Goal: Information Seeking & Learning: Learn about a topic

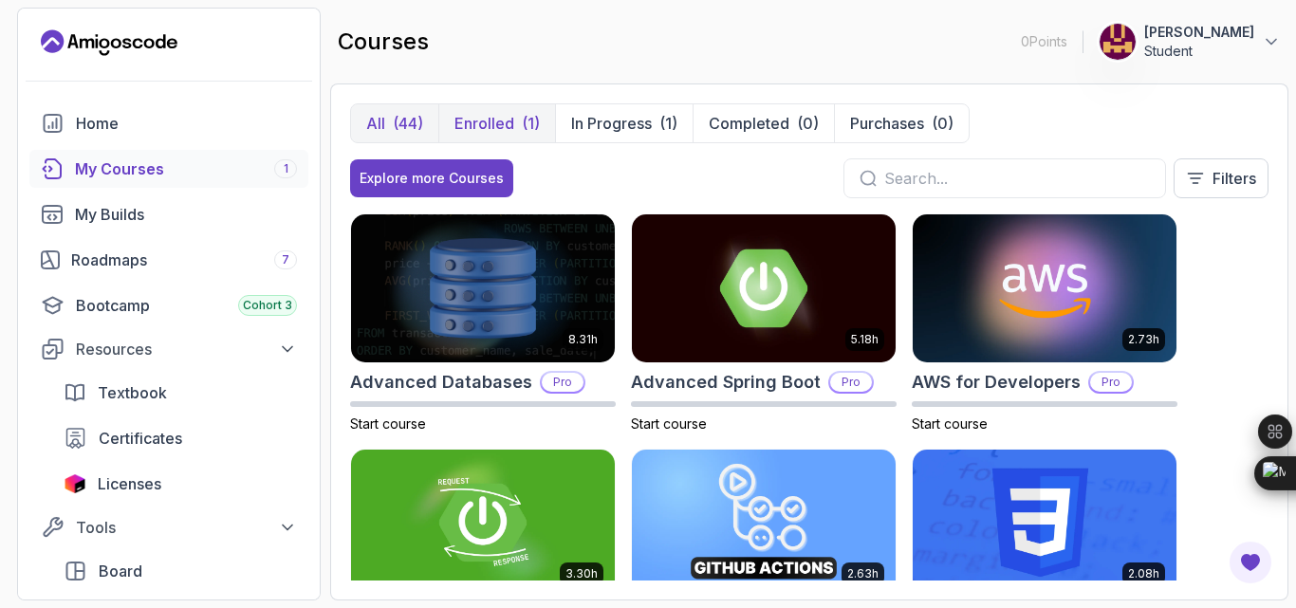
click at [514, 135] on p "Enrolled" at bounding box center [484, 123] width 60 height 23
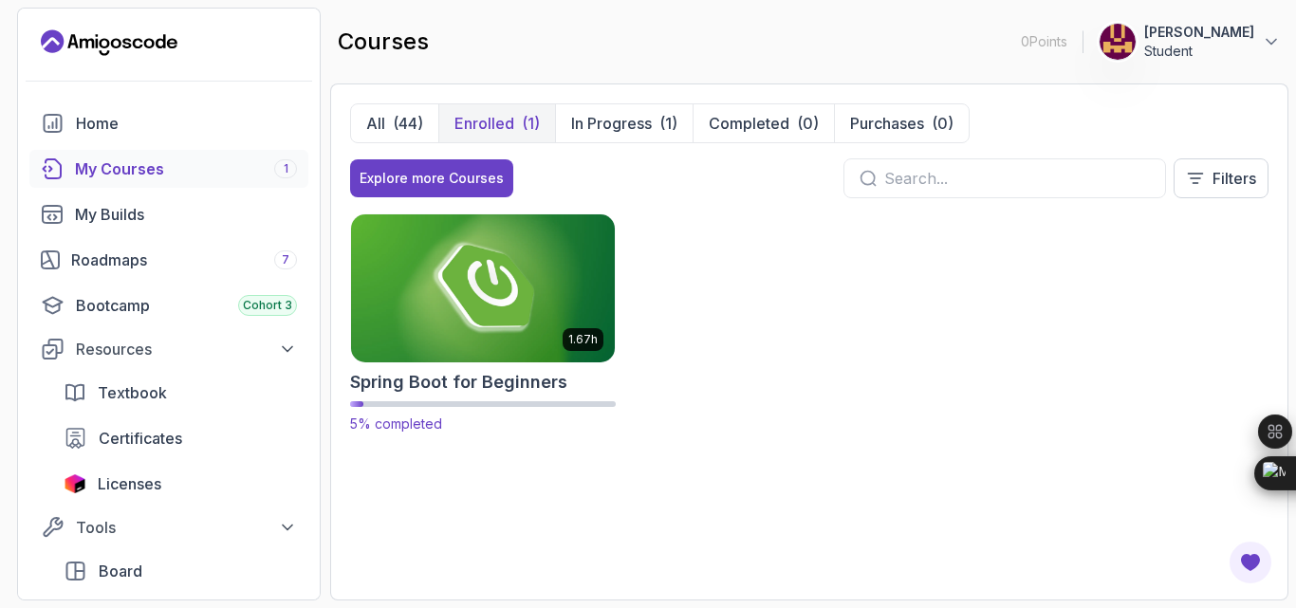
click at [572, 303] on img at bounding box center [482, 288] width 277 height 155
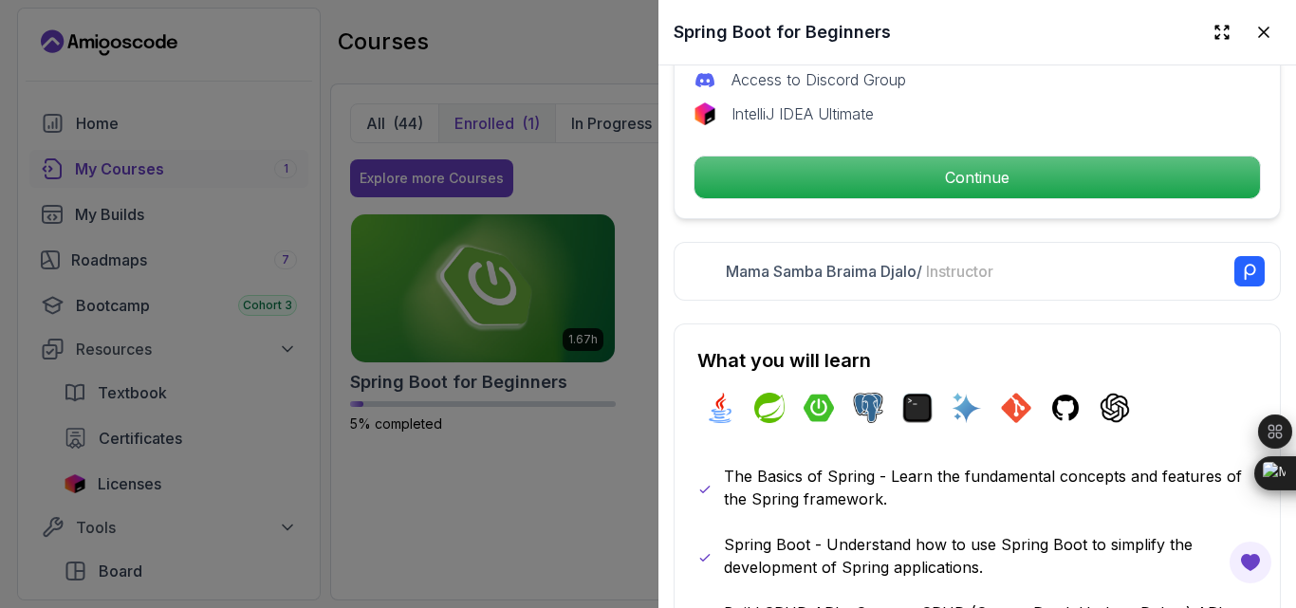
scroll to position [760, 0]
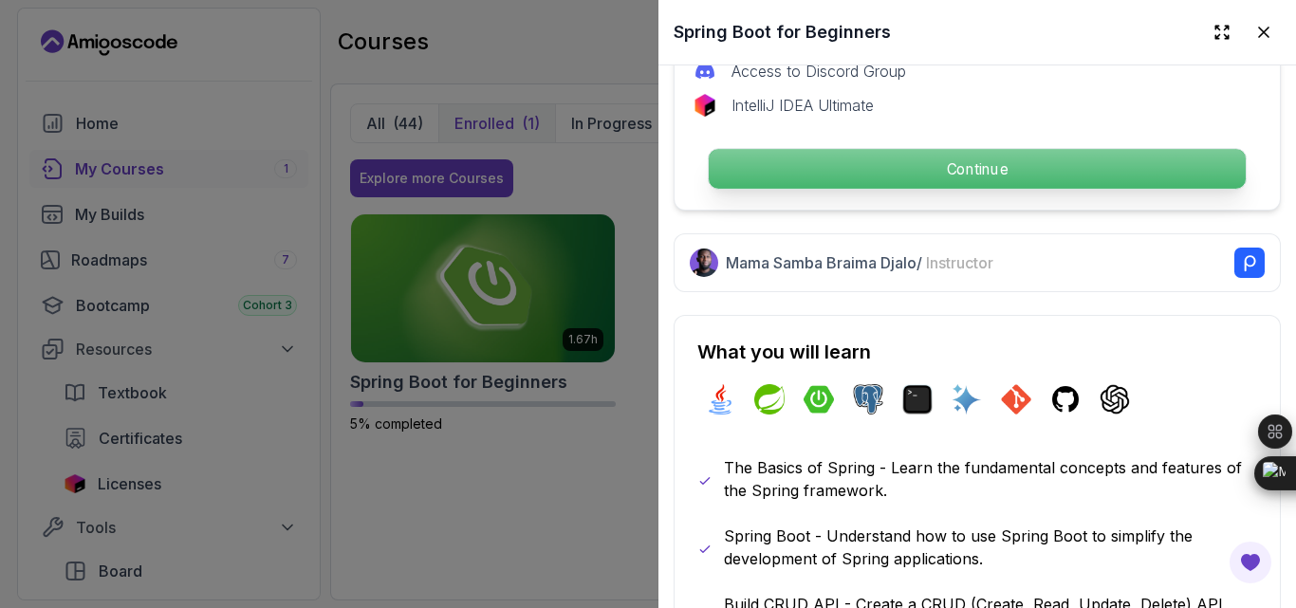
click at [843, 189] on p "Continue" at bounding box center [976, 169] width 537 height 40
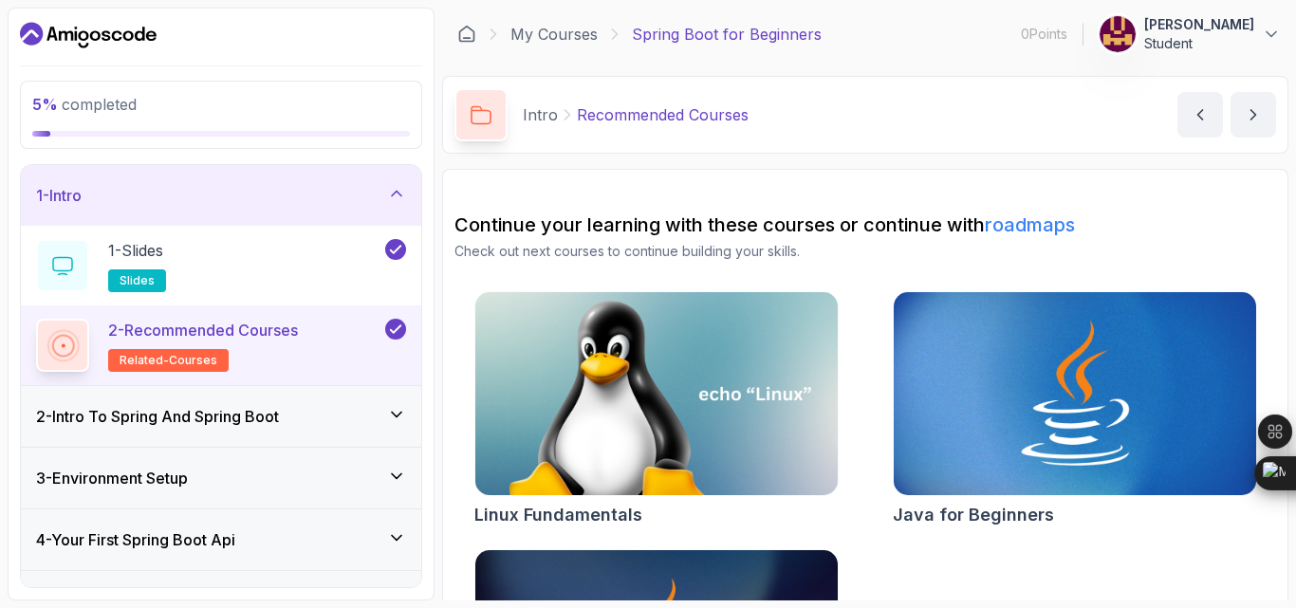
click at [438, 385] on div "5 % completed 1 - Intro 1 - Slides slides 2 - Recommended Courses related-cours…" at bounding box center [648, 304] width 1280 height 593
click at [1295, 212] on section "5 % completed 1 - Intro 1 - Slides slides 2 - Recommended Courses related-cours…" at bounding box center [648, 304] width 1296 height 608
click at [443, 233] on div "5 % completed 1 - Intro 1 - Slides slides 2 - Recommended Courses related-cours…" at bounding box center [648, 304] width 1280 height 593
click at [1295, 120] on section "5 % completed 1 - Intro 1 - Slides slides 2 - Recommended Courses related-cours…" at bounding box center [648, 304] width 1296 height 608
click at [437, 264] on div "5 % completed 1 - Intro 1 - Slides slides 2 - Recommended Courses related-cours…" at bounding box center [648, 304] width 1280 height 593
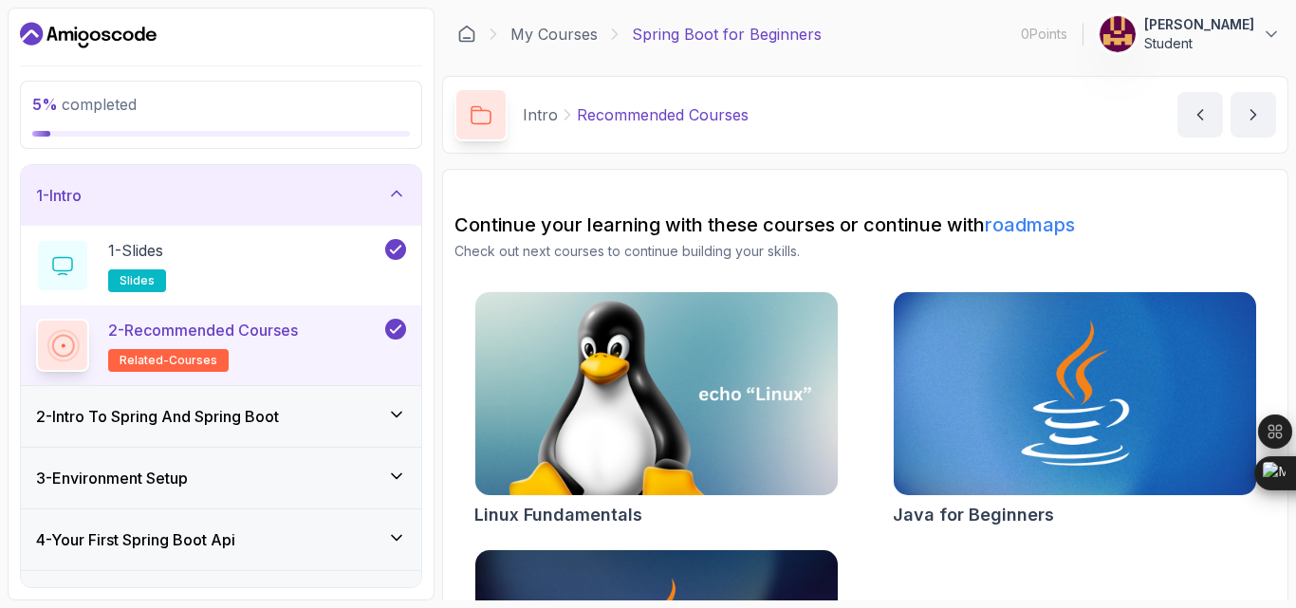
click at [387, 424] on icon at bounding box center [396, 414] width 19 height 19
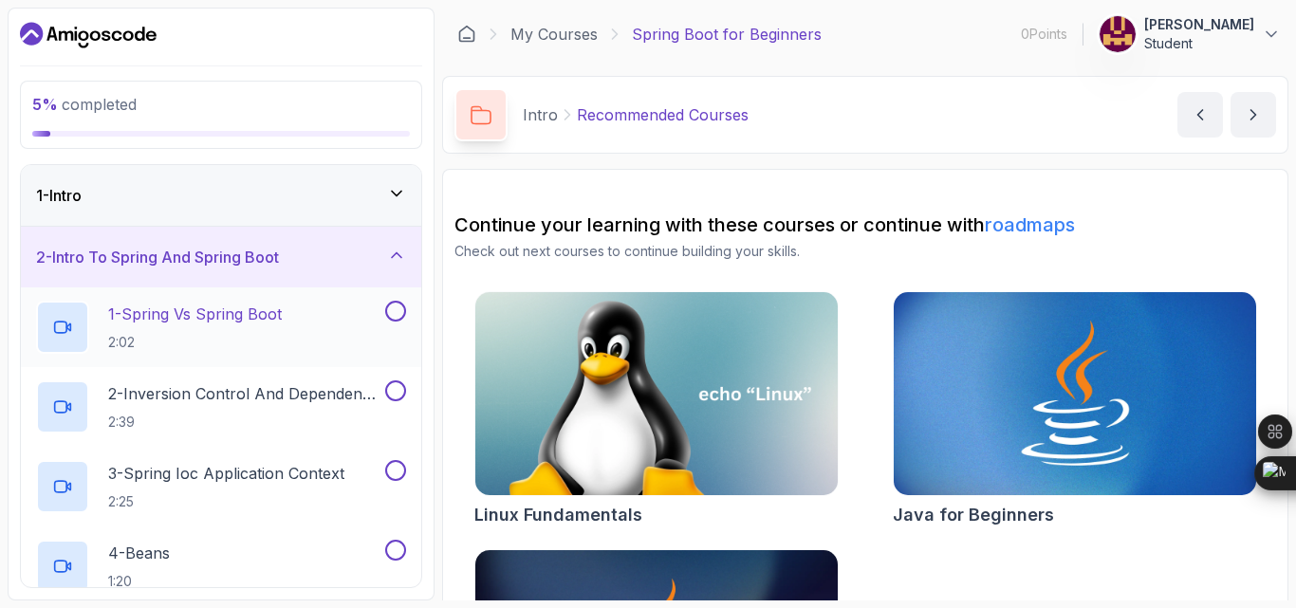
click at [389, 322] on button at bounding box center [395, 311] width 21 height 21
click at [233, 325] on p "1 - Spring Vs Spring Boot" at bounding box center [195, 314] width 174 height 23
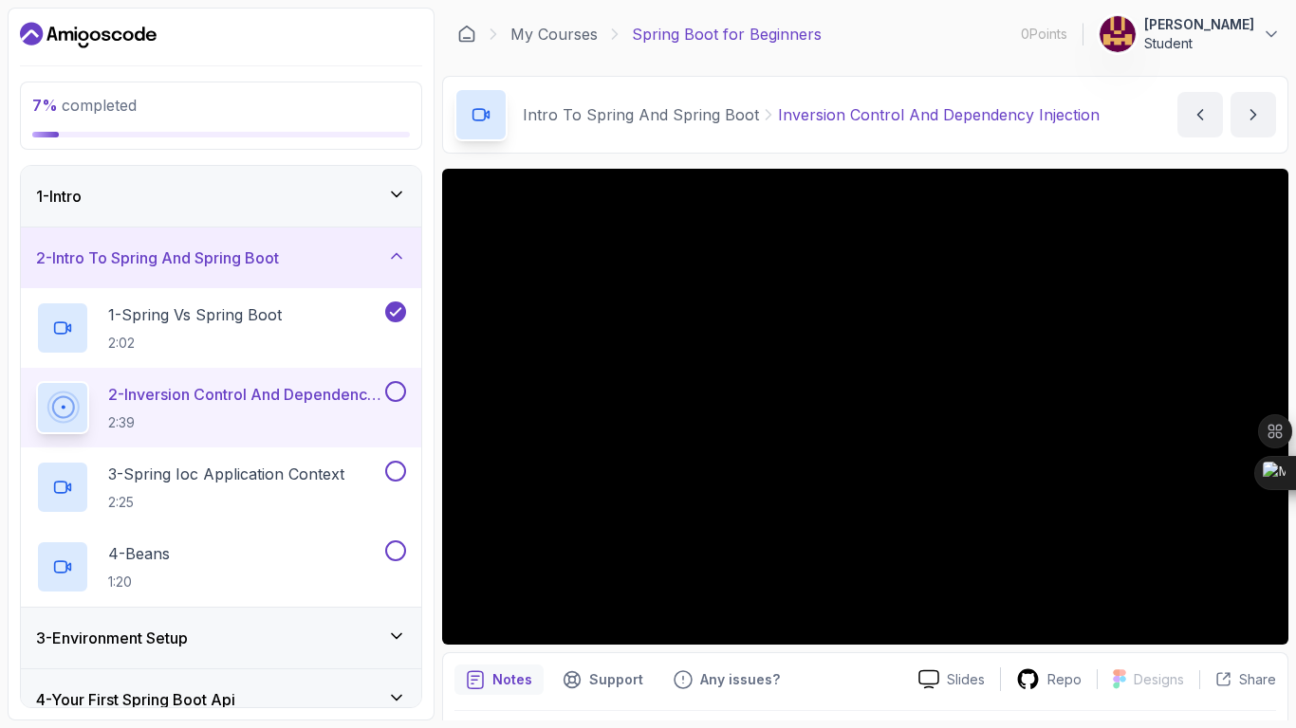
click at [197, 406] on p "2 - Inversion Control And Dependency Injection" at bounding box center [244, 394] width 273 height 23
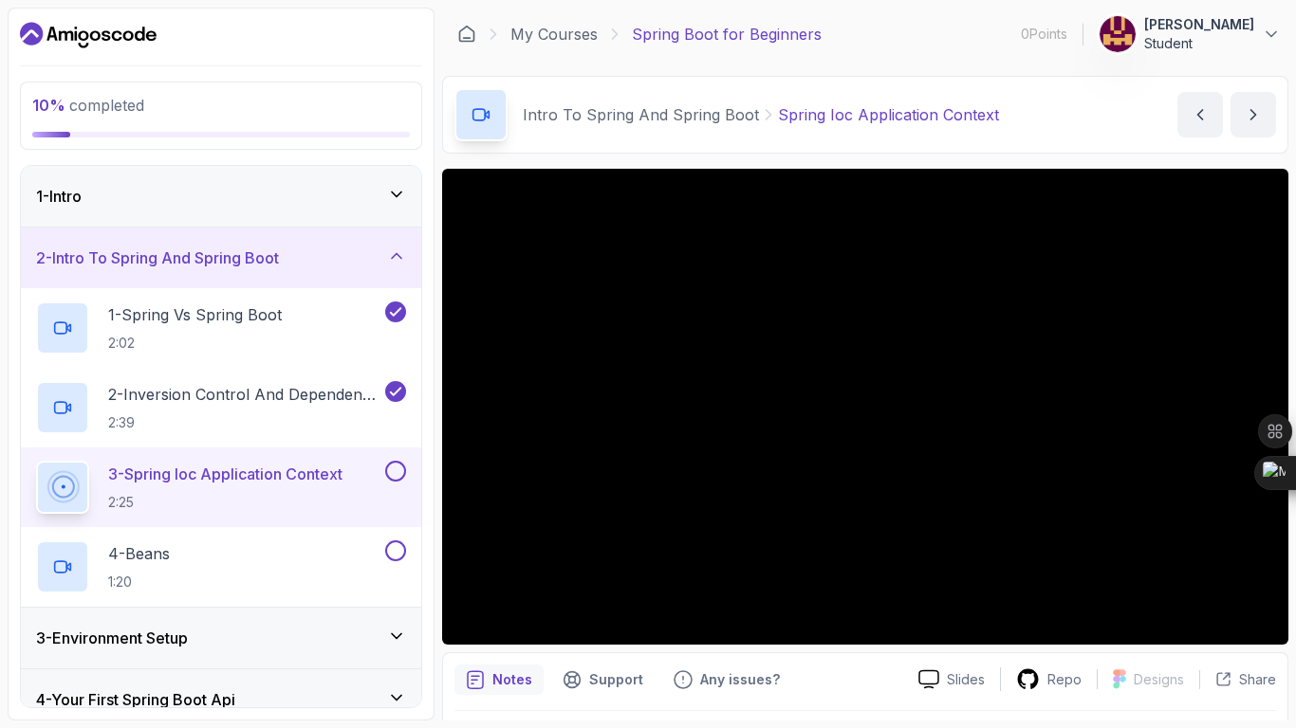
click at [240, 486] on p "3 - Spring Ioc Application Context" at bounding box center [225, 474] width 234 height 23
click at [426, 421] on div "10 % completed 1 - Intro 2 - Intro To Spring And Spring Boot 1 - Spring Vs Spri…" at bounding box center [221, 364] width 427 height 713
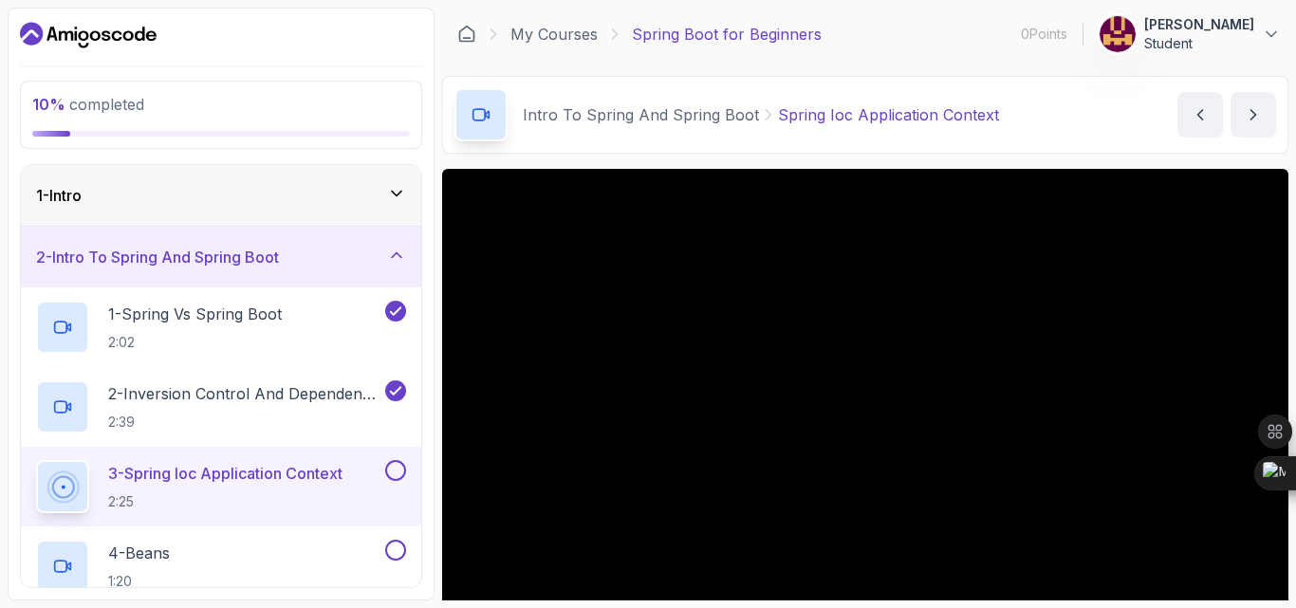
click at [1295, 307] on section "10 % completed 1 - Intro 2 - Intro To Spring And Spring Boot 1 - Spring Vs Spri…" at bounding box center [648, 304] width 1296 height 608
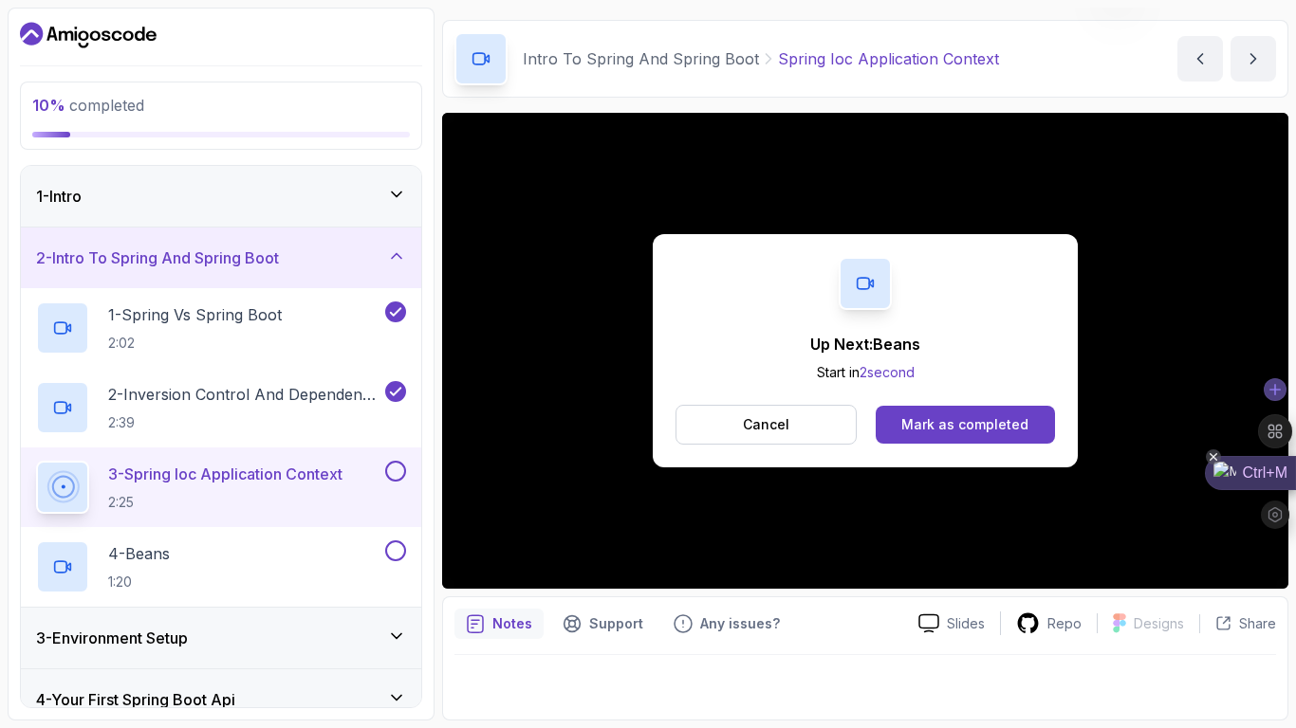
scroll to position [272, 0]
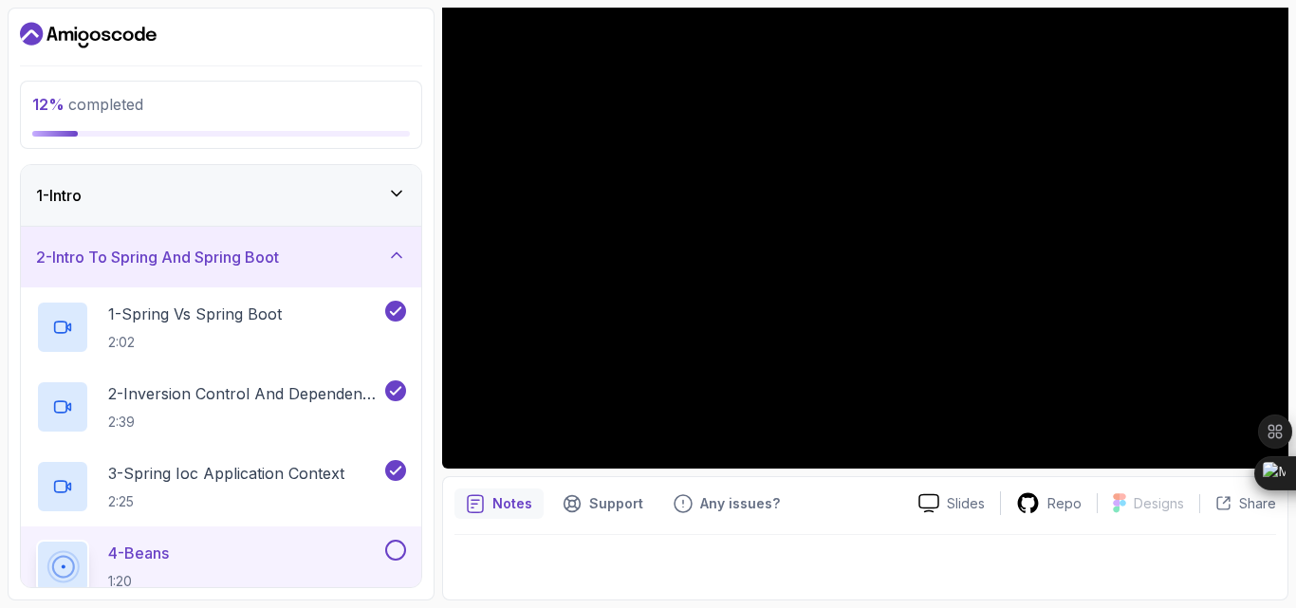
click at [426, 514] on div "12 % completed 1 - Intro 2 - Intro To Spring And Spring Boot 1 - Spring Vs Spri…" at bounding box center [221, 304] width 427 height 593
click at [392, 268] on div "2 - Intro To Spring And Spring Boot" at bounding box center [221, 257] width 370 height 23
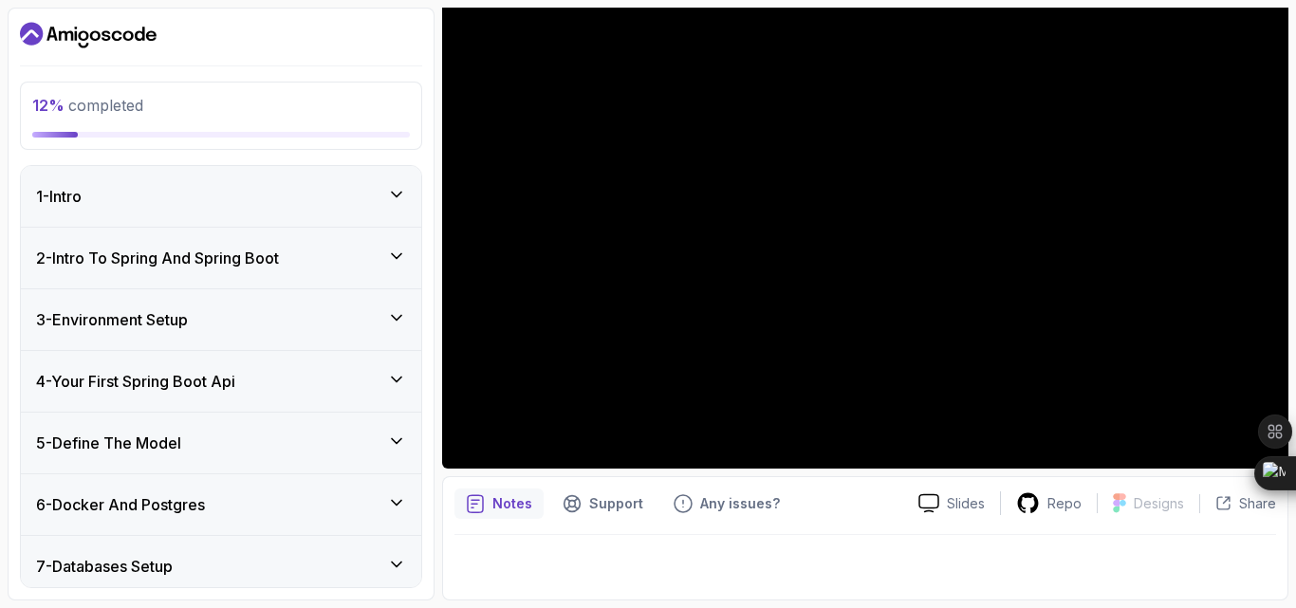
click at [391, 266] on icon at bounding box center [396, 256] width 19 height 19
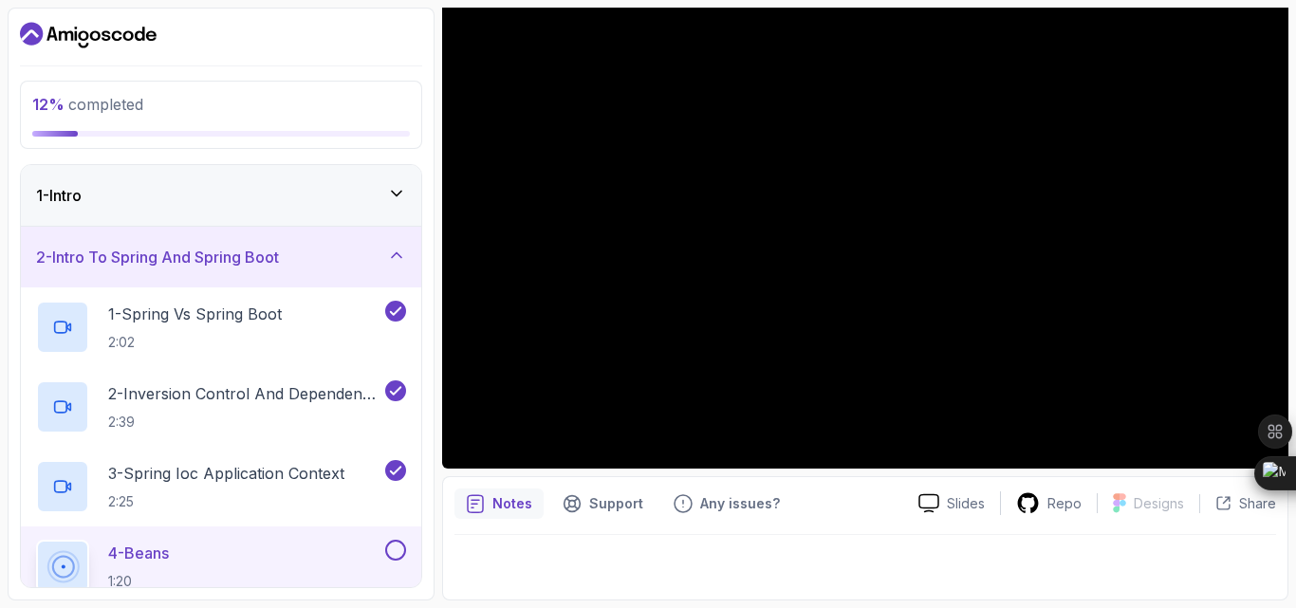
click at [1295, 273] on section "12 % completed 1 - Intro 2 - Intro To Spring And Spring Boot 1 - Spring Vs Spri…" at bounding box center [648, 304] width 1296 height 608
click at [993, 572] on div at bounding box center [864, 561] width 821 height 53
click at [962, 543] on div at bounding box center [864, 561] width 821 height 53
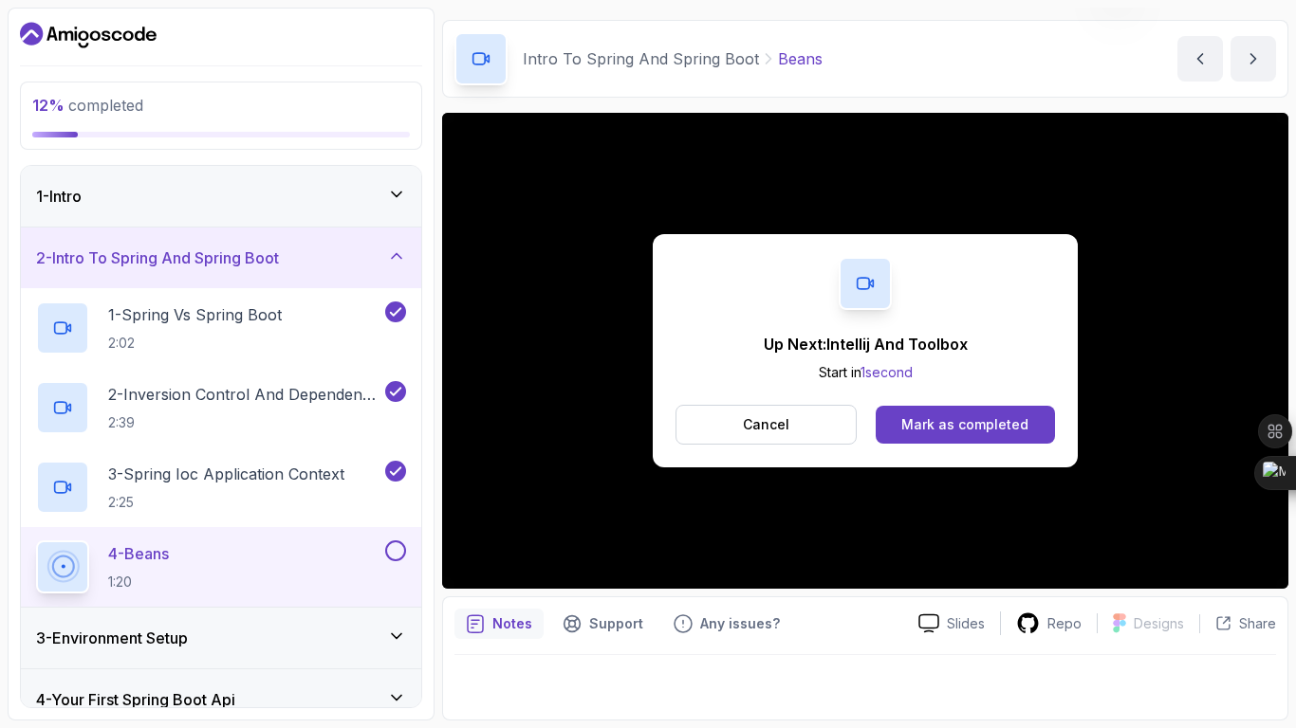
scroll to position [272, 0]
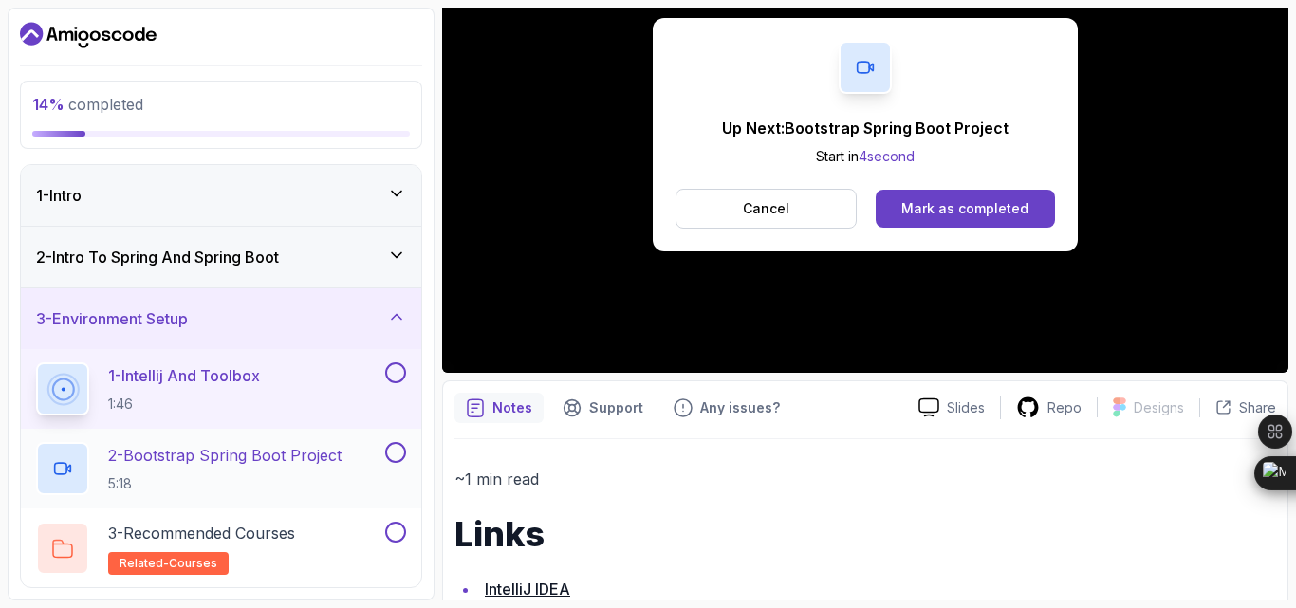
click at [309, 467] on p "2 - Bootstrap Spring Boot Project" at bounding box center [224, 455] width 233 height 23
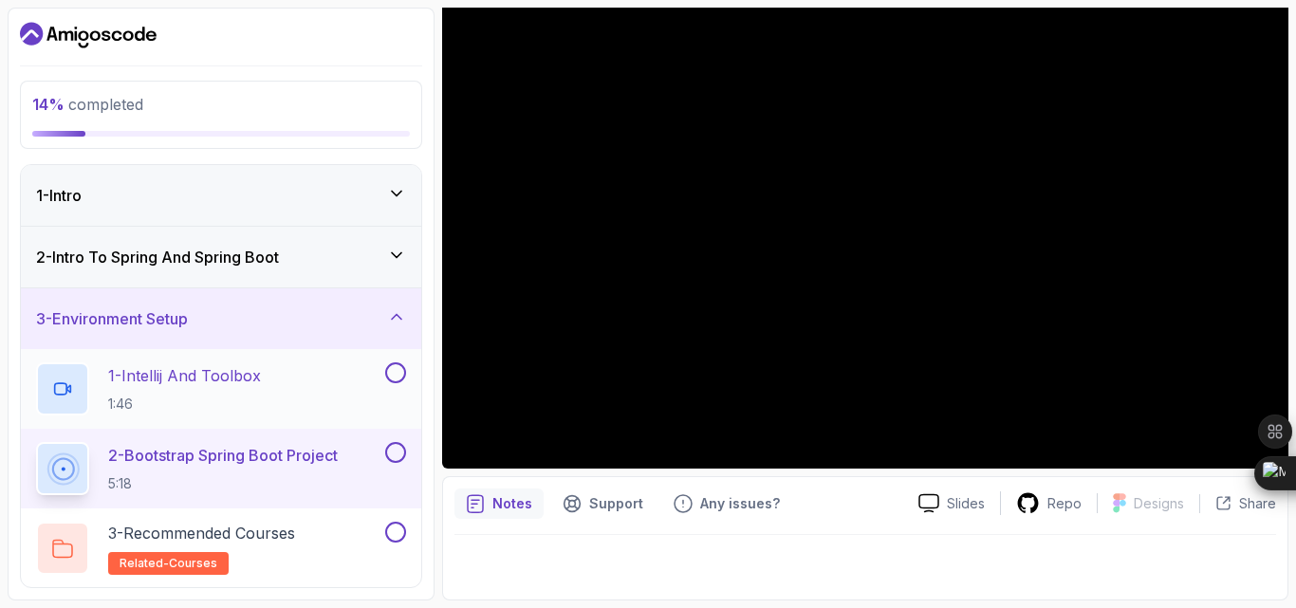
click at [394, 383] on button at bounding box center [395, 372] width 21 height 21
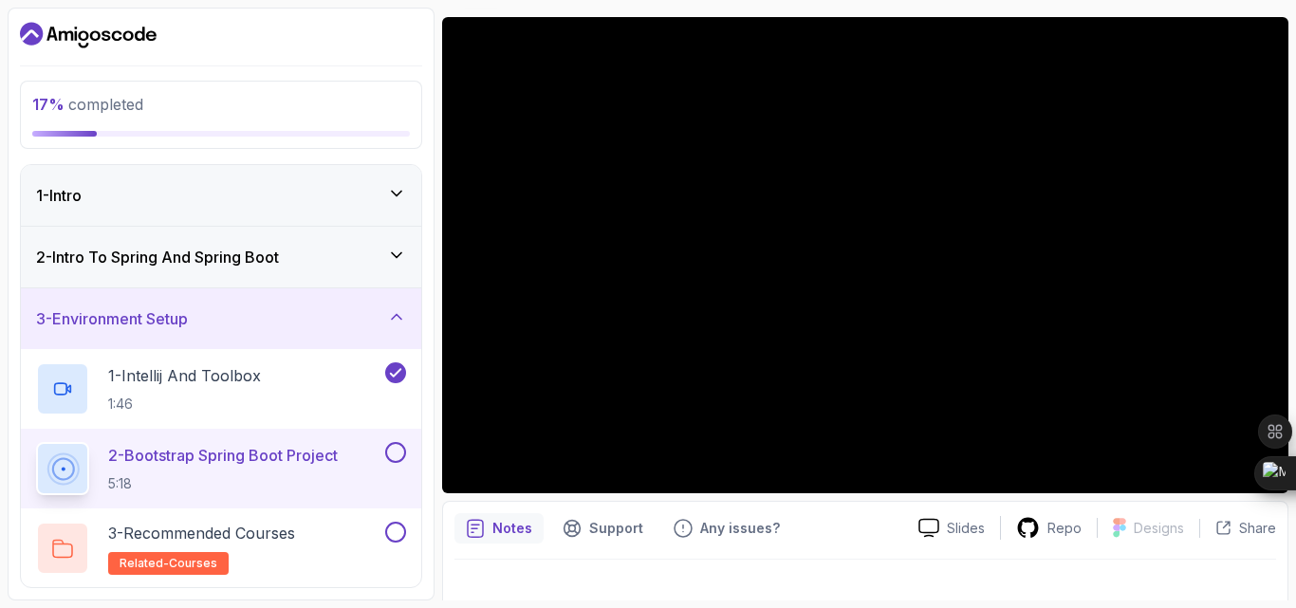
scroll to position [272, 0]
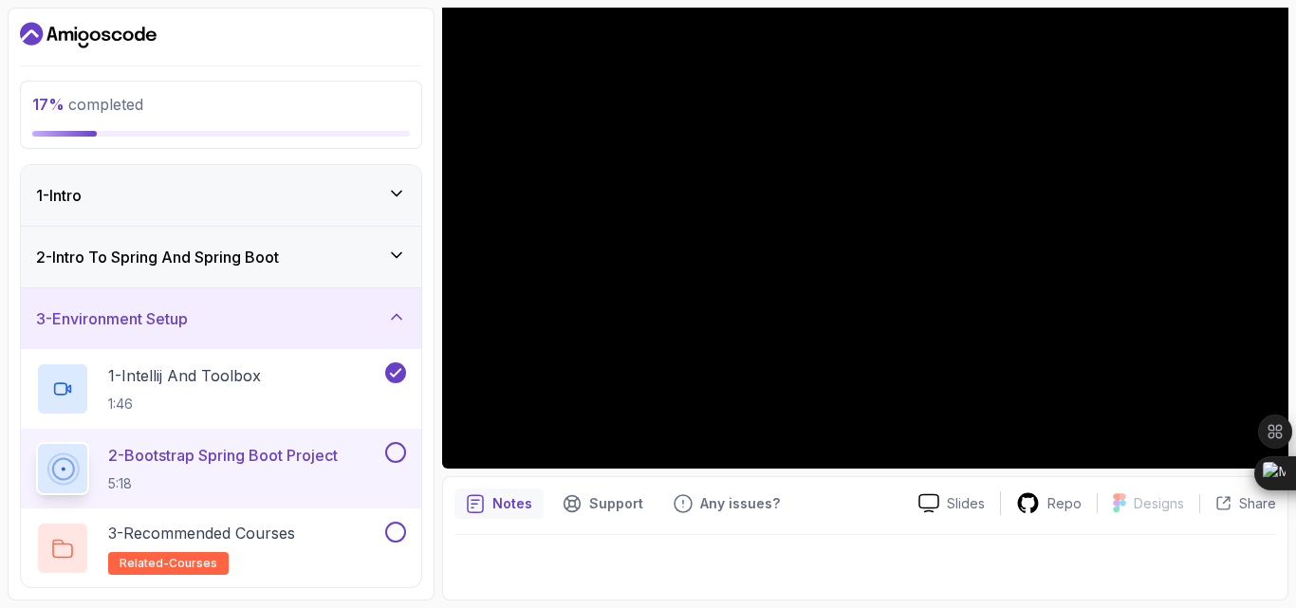
click at [273, 467] on p "2 - Bootstrap Spring Boot Project" at bounding box center [223, 455] width 230 height 23
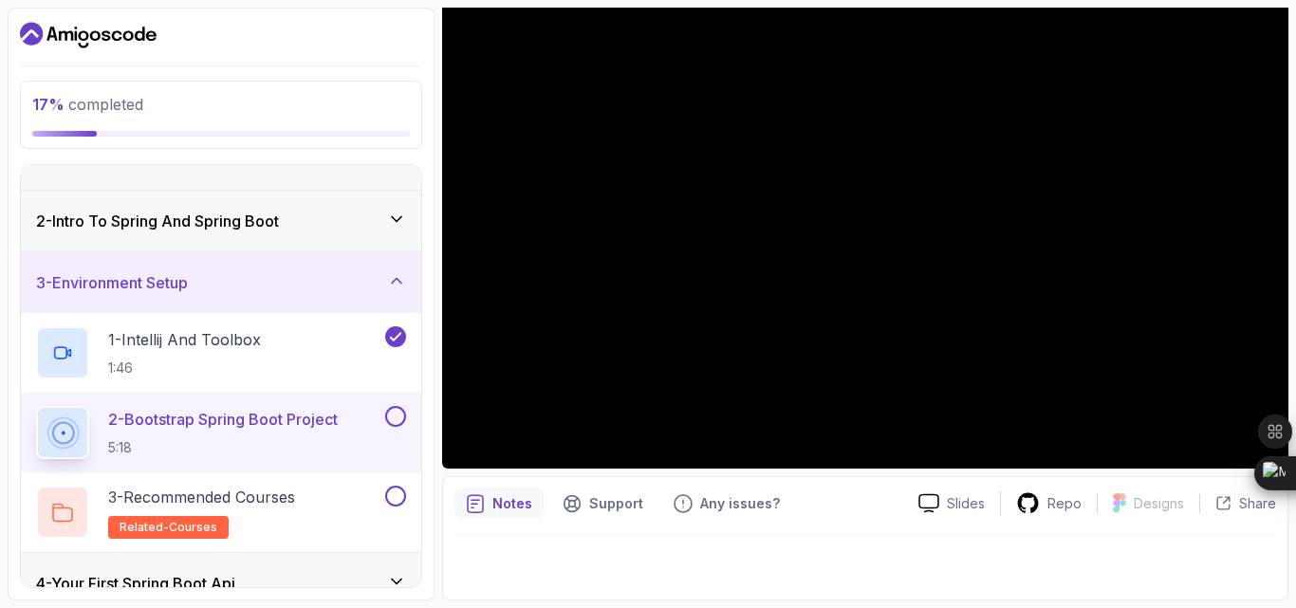
scroll to position [38, 0]
click at [36, 404] on button "2 - Bootstrap Spring Boot Project 5:18" at bounding box center [221, 430] width 370 height 53
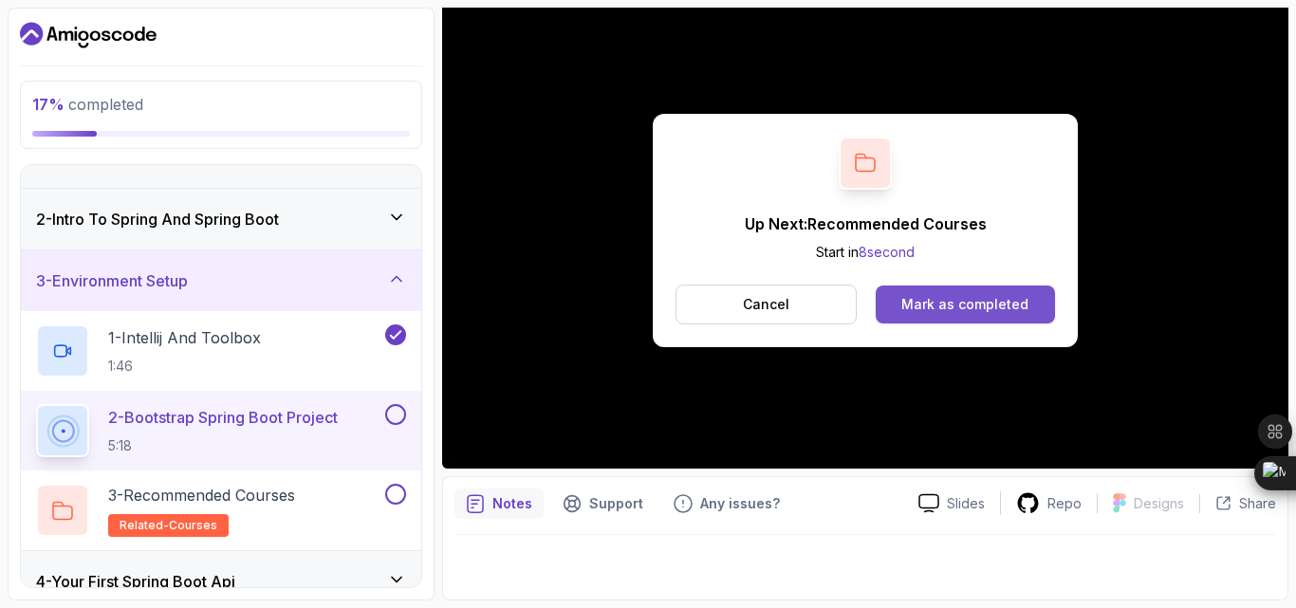
click at [1003, 295] on div "Mark as completed" at bounding box center [964, 304] width 127 height 19
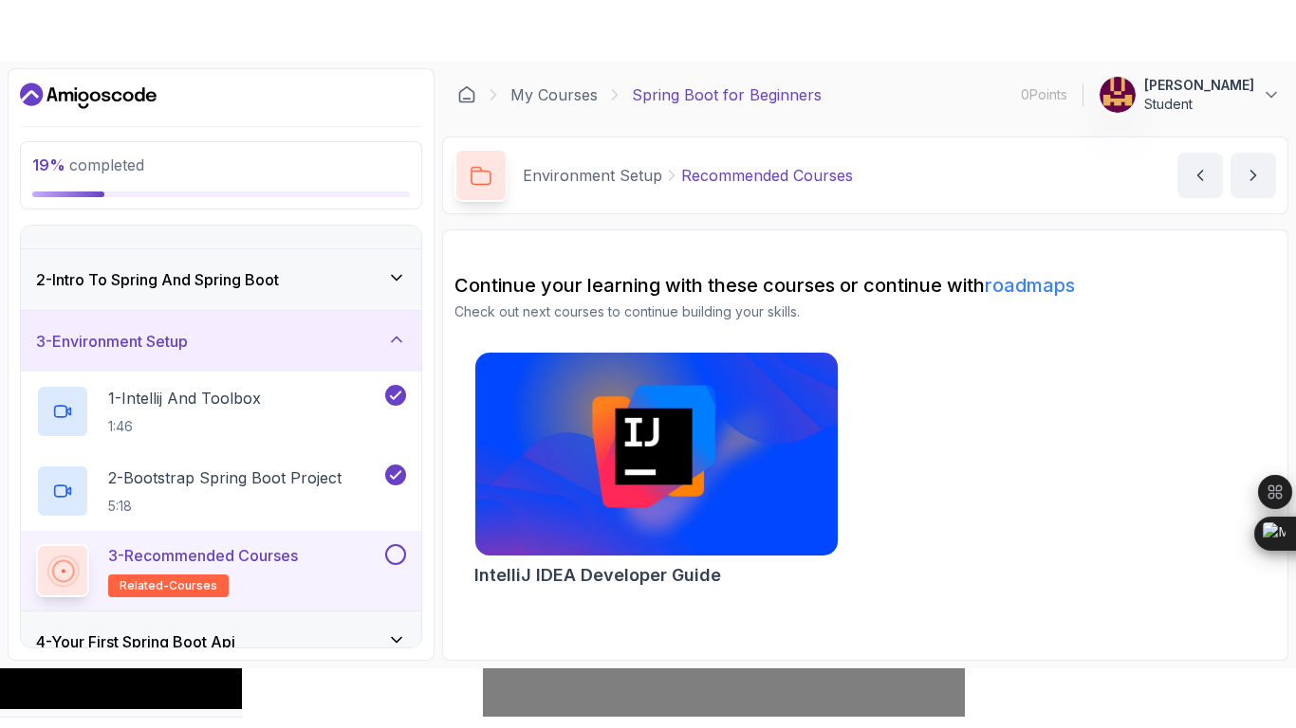
scroll to position [50, 0]
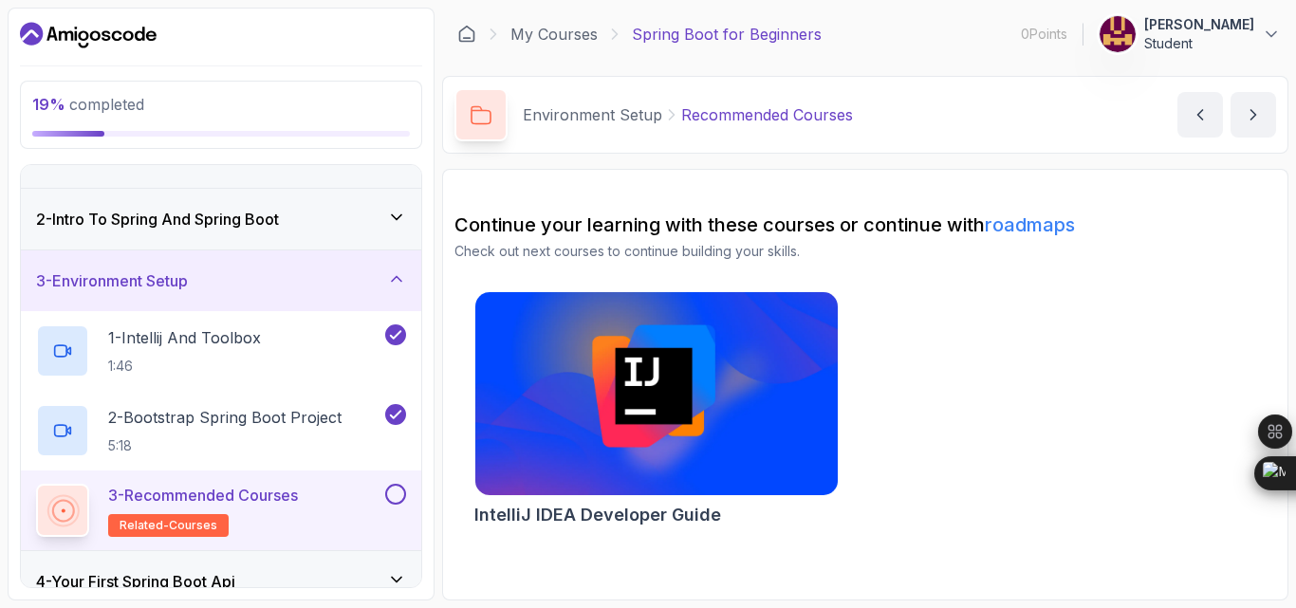
click at [431, 388] on div "19 % completed 1 - Intro 2 - Intro To Spring And Spring Boot 3 - Environment Se…" at bounding box center [221, 304] width 427 height 593
click at [388, 288] on icon at bounding box center [396, 278] width 19 height 19
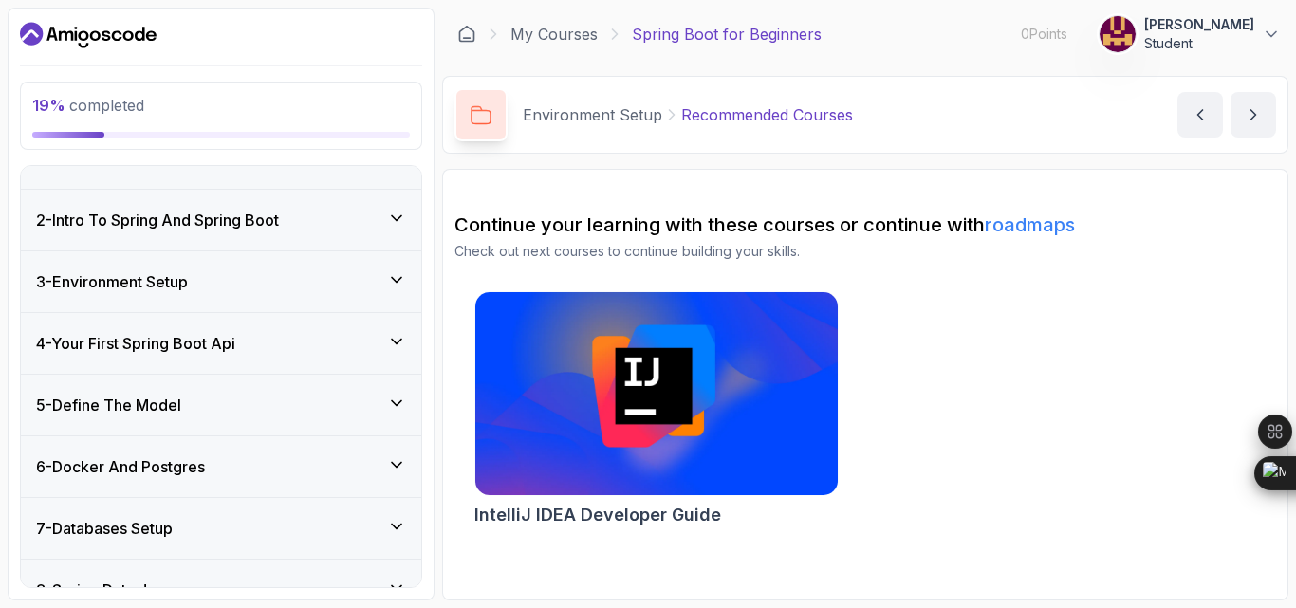
click at [396, 312] on div "3 - Environment Setup" at bounding box center [221, 281] width 400 height 61
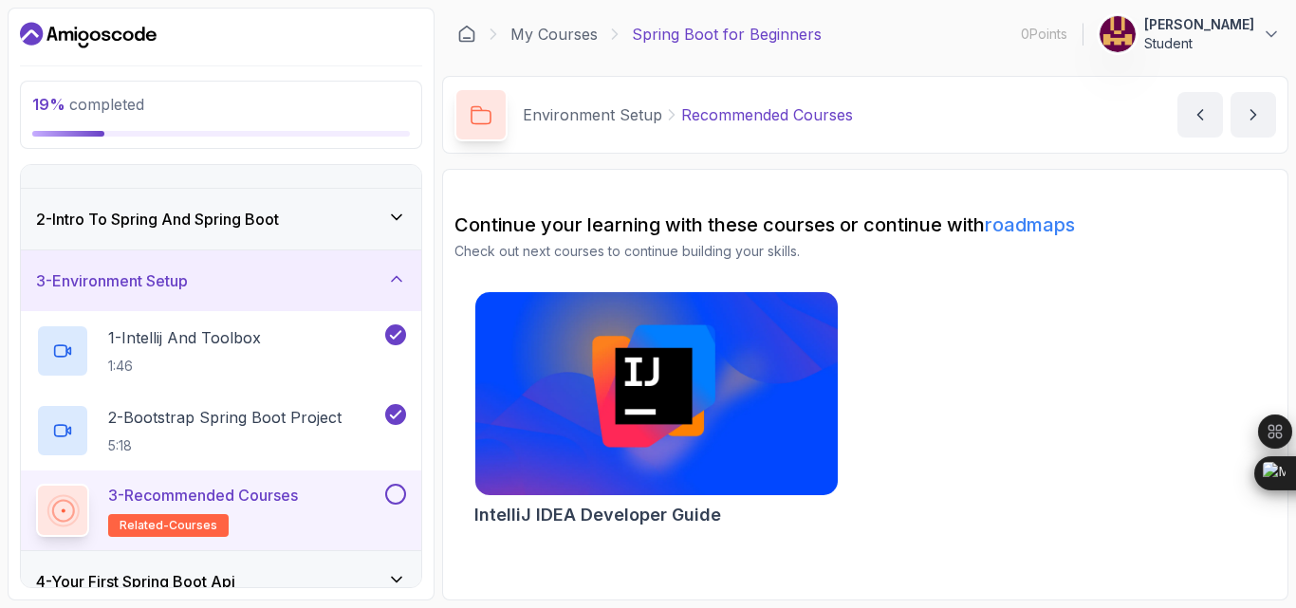
click at [25, 488] on div "1 - Intro 2 - Intro To Spring And Spring Boot 3 - Environment Setup 1 - Intelli…" at bounding box center [221, 376] width 402 height 424
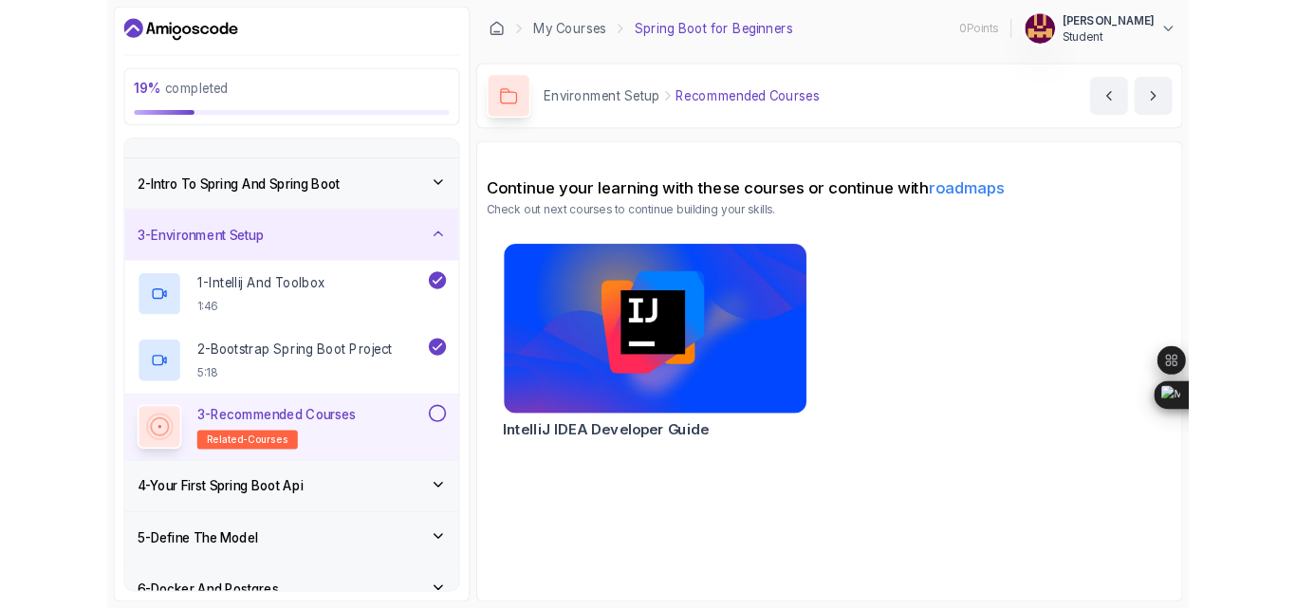
scroll to position [0, 0]
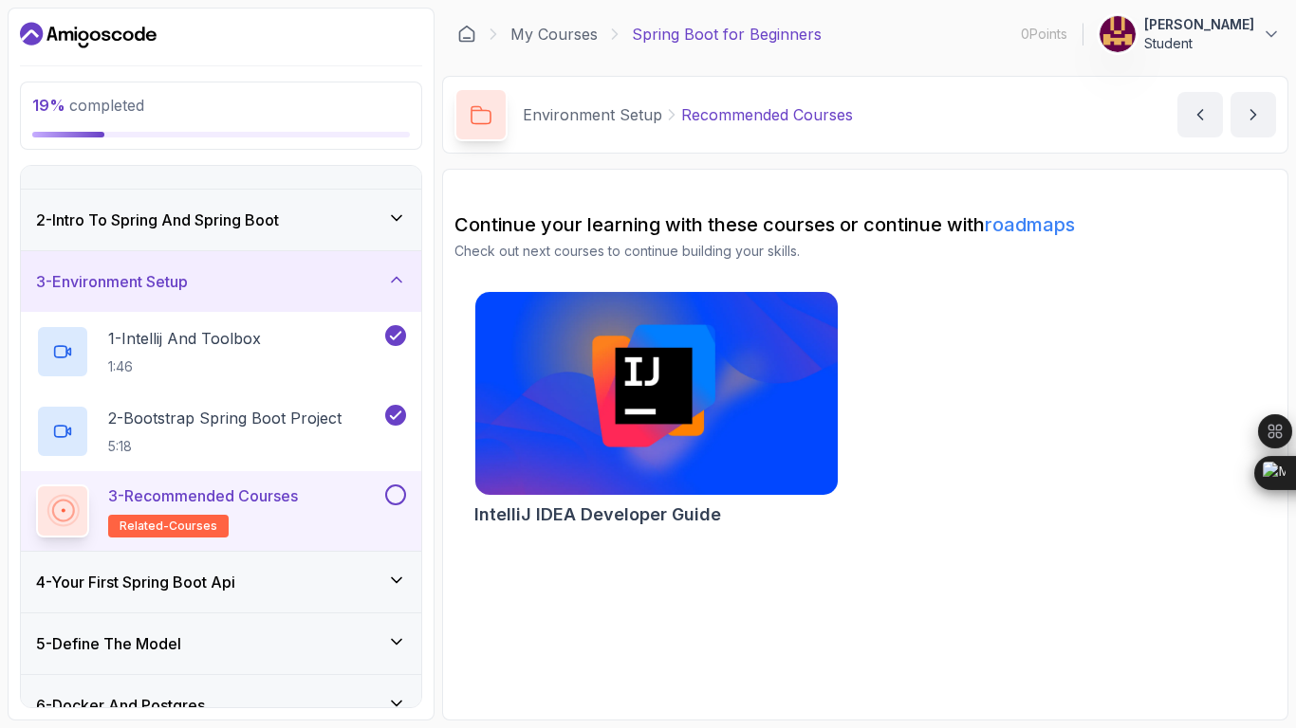
click at [396, 506] on button at bounding box center [395, 495] width 21 height 21
click at [396, 505] on icon at bounding box center [395, 495] width 17 height 19
click at [396, 506] on button at bounding box center [395, 495] width 21 height 21
click at [401, 312] on div "3 - Environment Setup" at bounding box center [221, 281] width 400 height 61
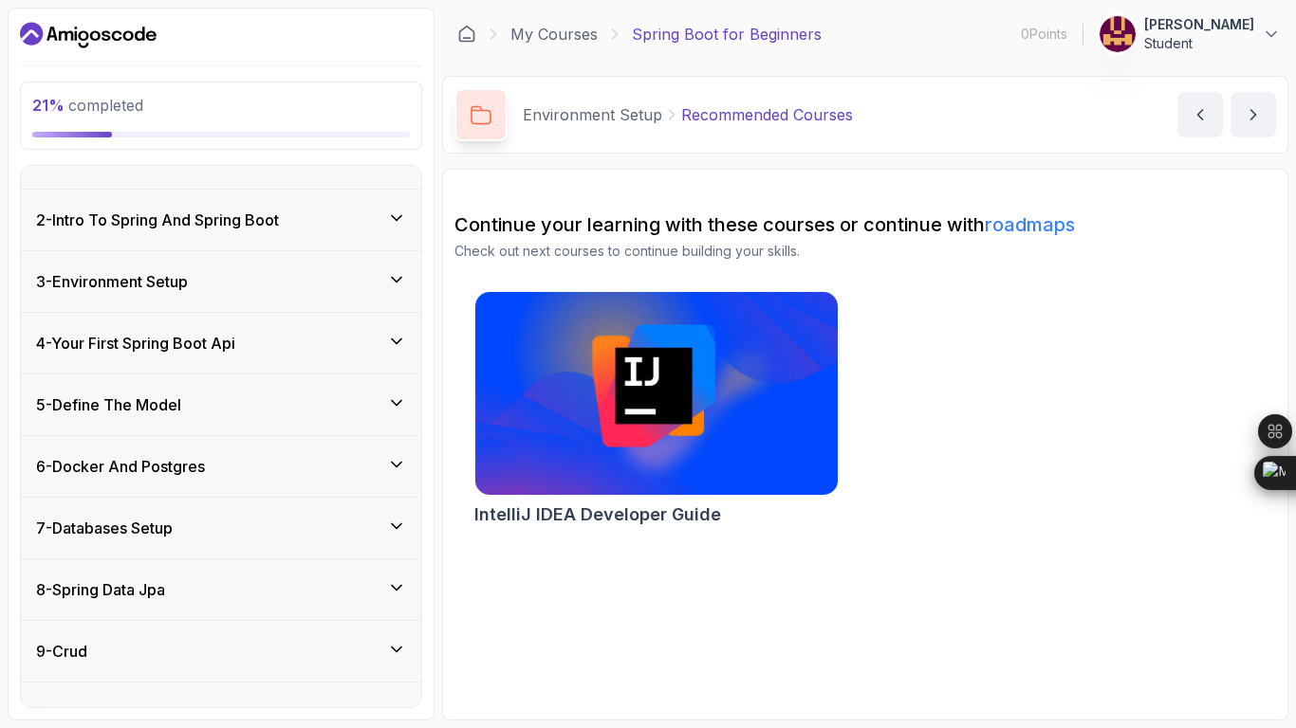
click at [380, 374] on div "4 - Your First Spring Boot Api" at bounding box center [221, 343] width 400 height 61
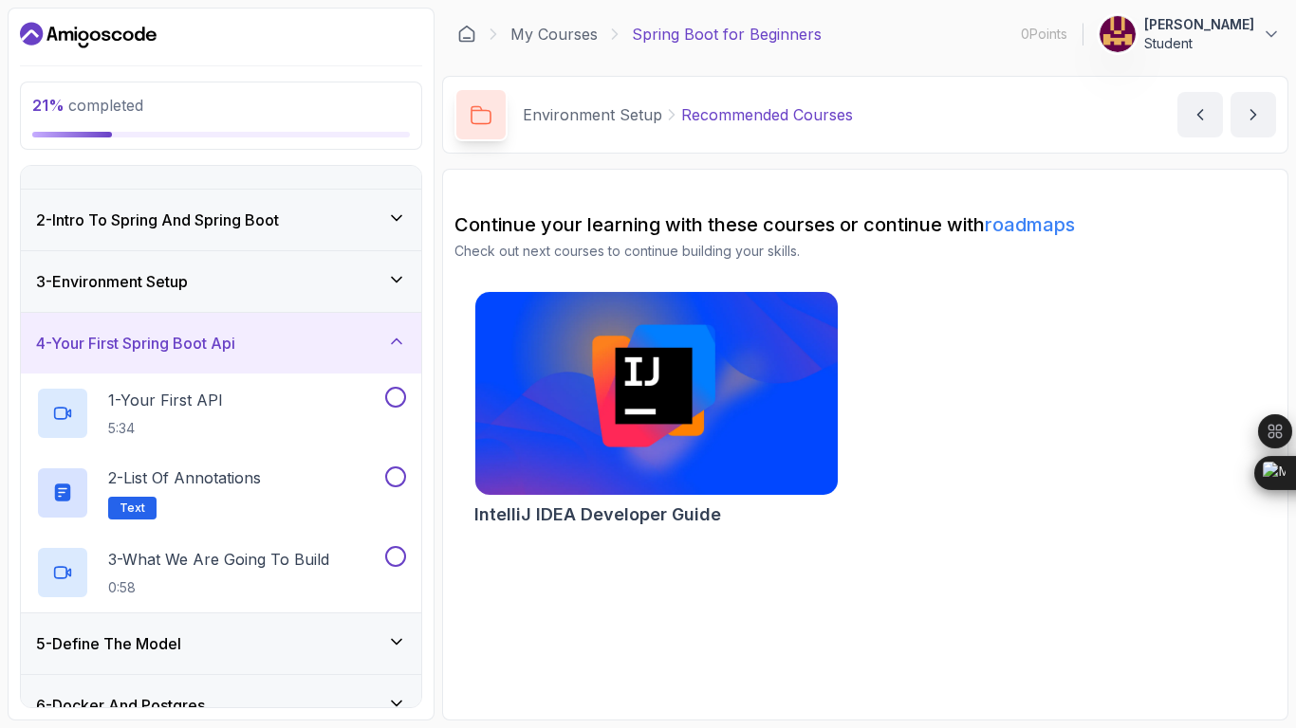
click at [263, 374] on div "4 - Your First Spring Boot Api" at bounding box center [221, 343] width 400 height 61
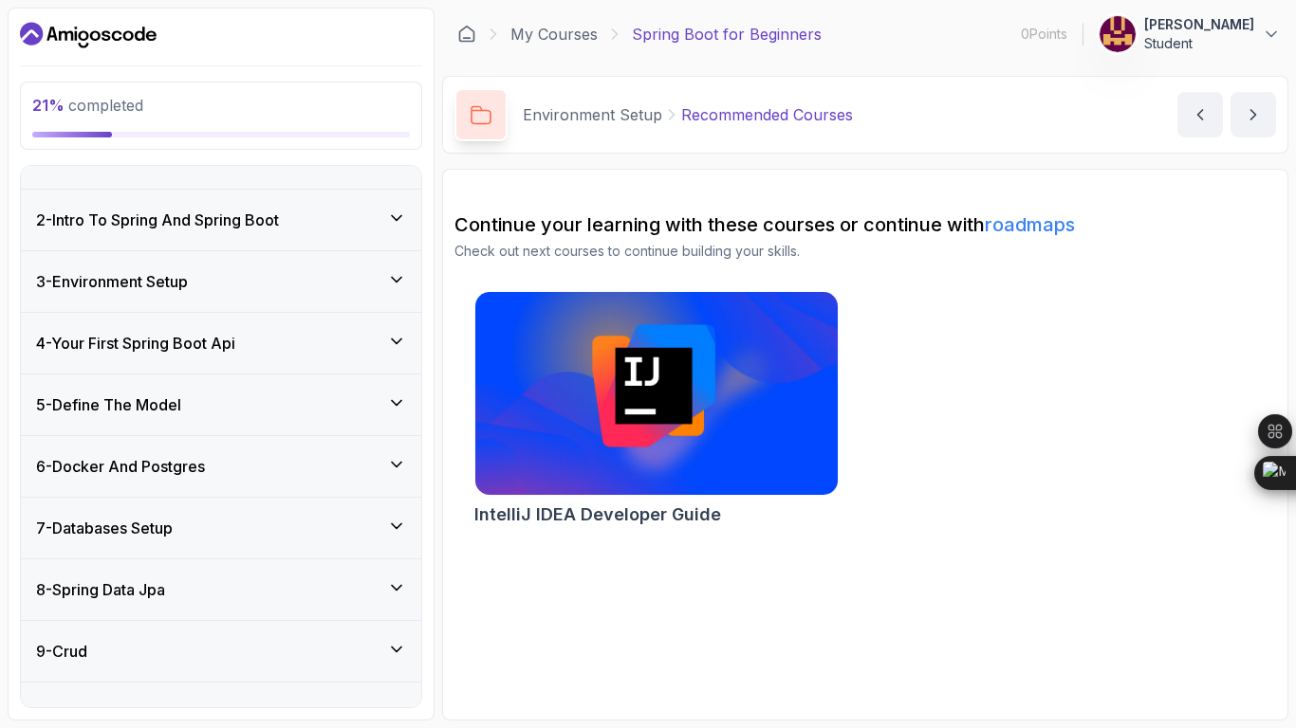
click at [394, 289] on icon at bounding box center [396, 279] width 19 height 19
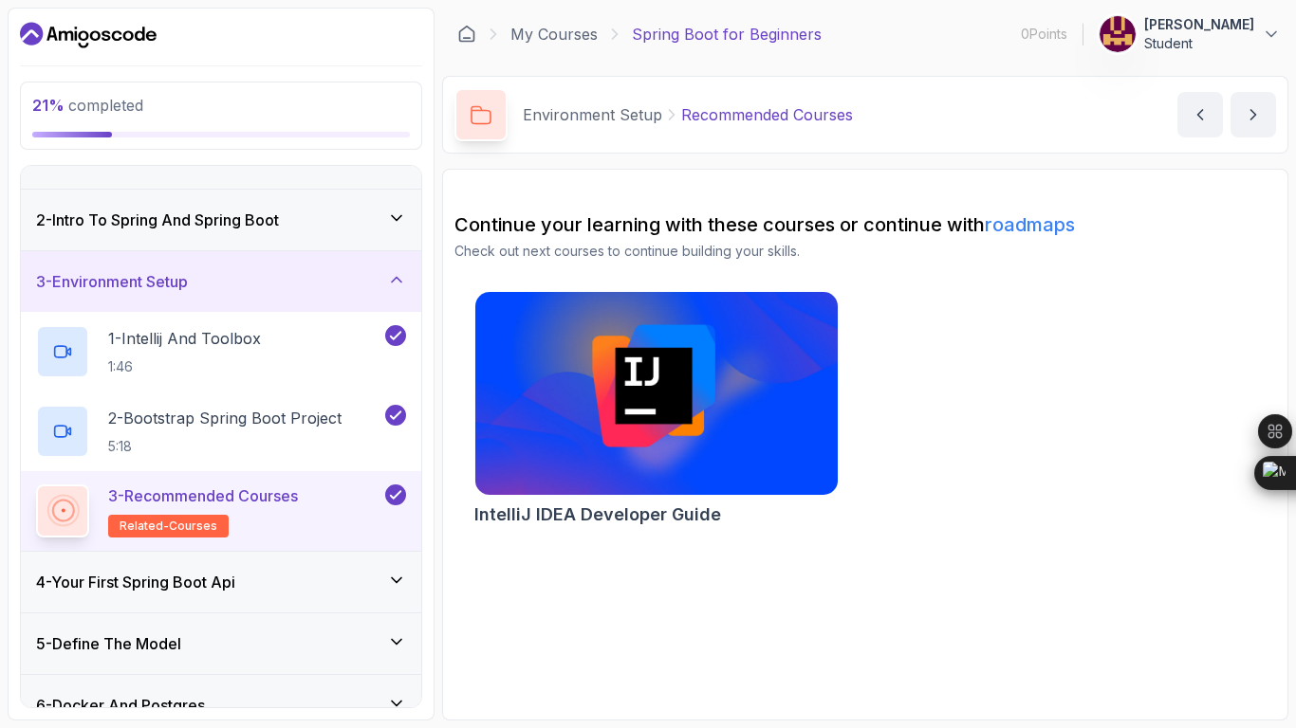
click at [142, 607] on div "21 % completed 1 - Intro 2 - Intro To Spring And Spring Boot 3 - Environment Se…" at bounding box center [221, 364] width 427 height 713
click at [386, 293] on div "3 - Environment Setup" at bounding box center [221, 281] width 370 height 23
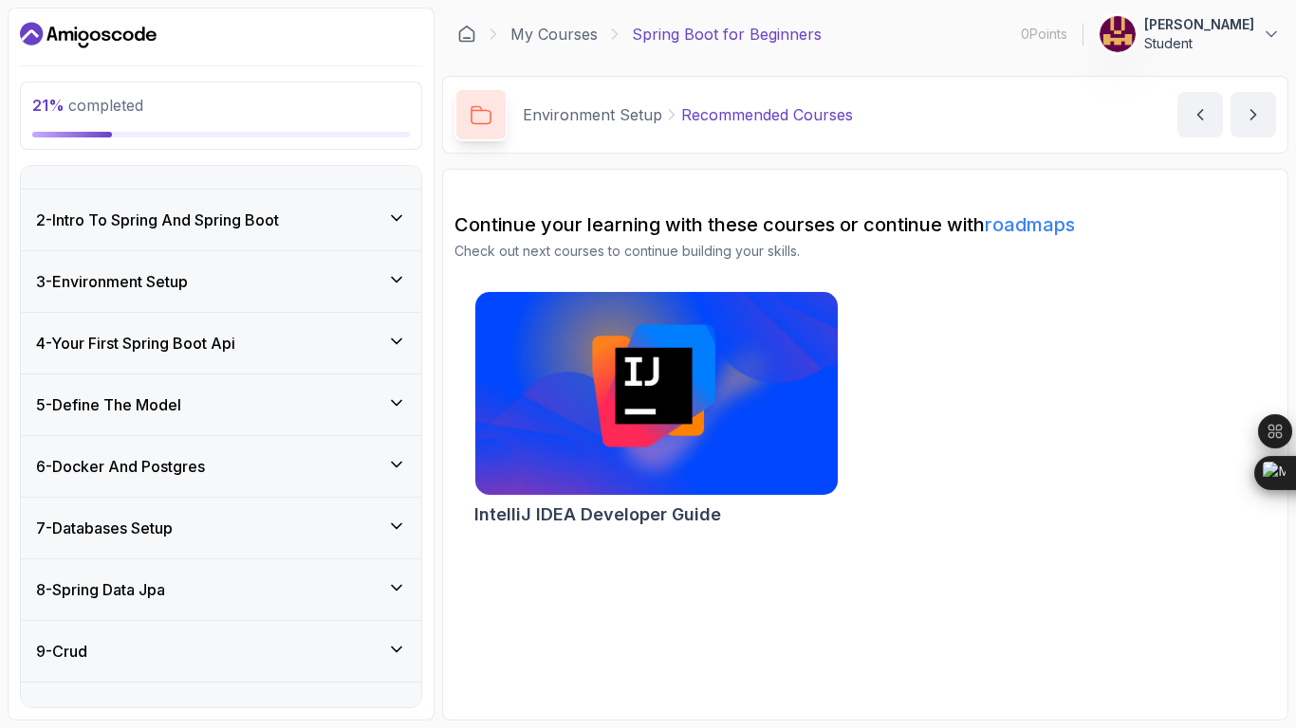
click at [223, 607] on section "21 % completed 1 - Intro 2 - Intro To Spring And Spring Boot 3 - Environment Se…" at bounding box center [648, 364] width 1296 height 728
click at [303, 312] on div "3 - Environment Setup" at bounding box center [221, 281] width 400 height 61
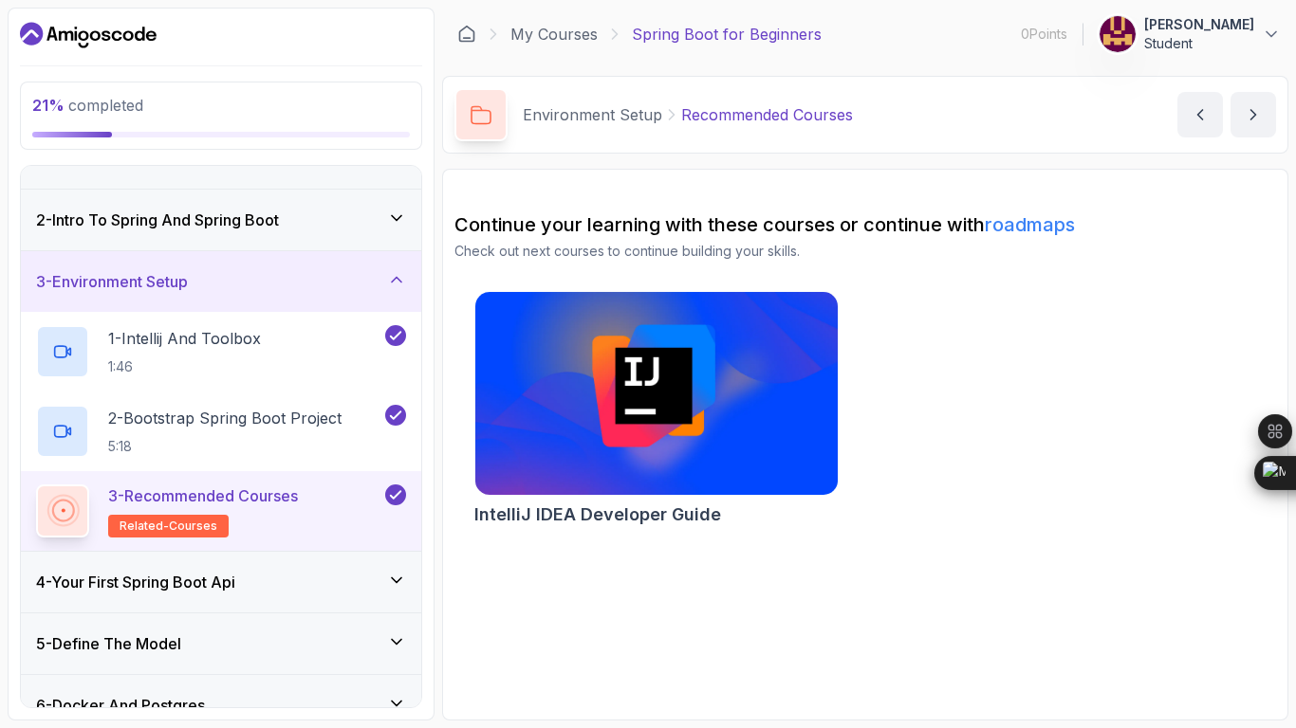
click at [303, 312] on div "3 - Environment Setup" at bounding box center [221, 281] width 400 height 61
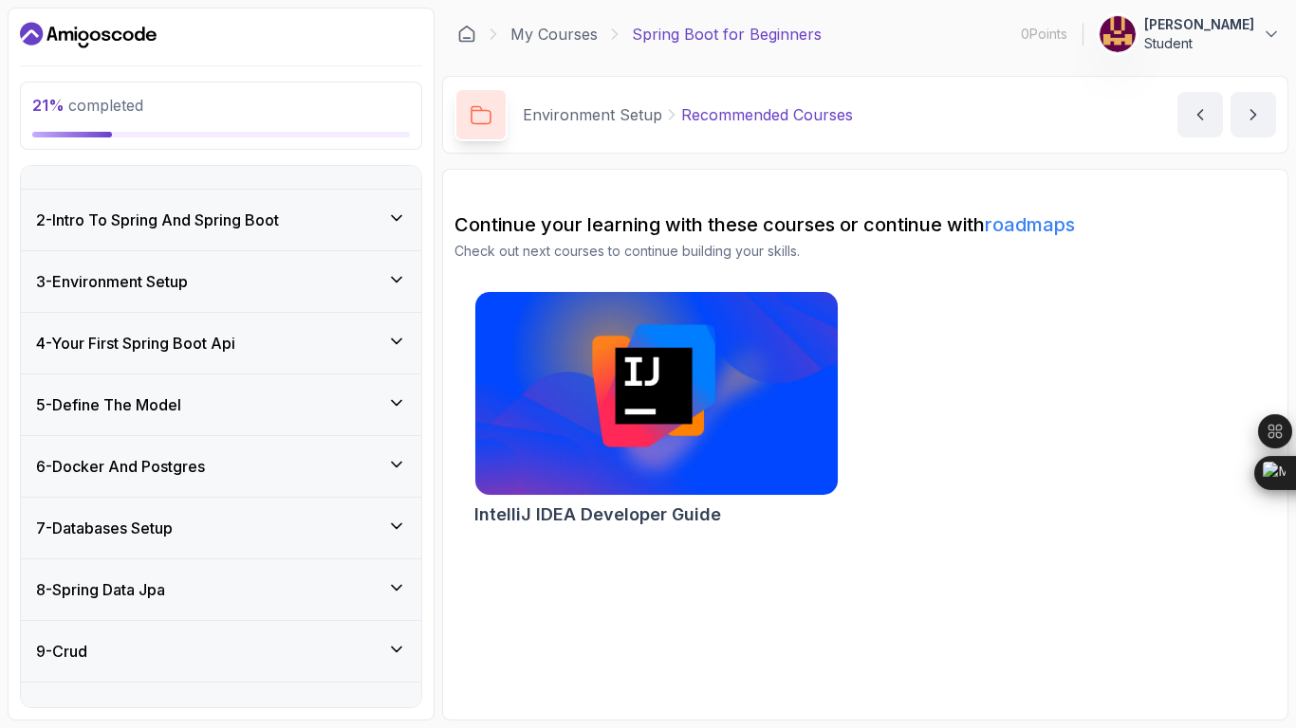
click at [235, 355] on h3 "4 - Your First Spring Boot Api" at bounding box center [135, 343] width 199 height 23
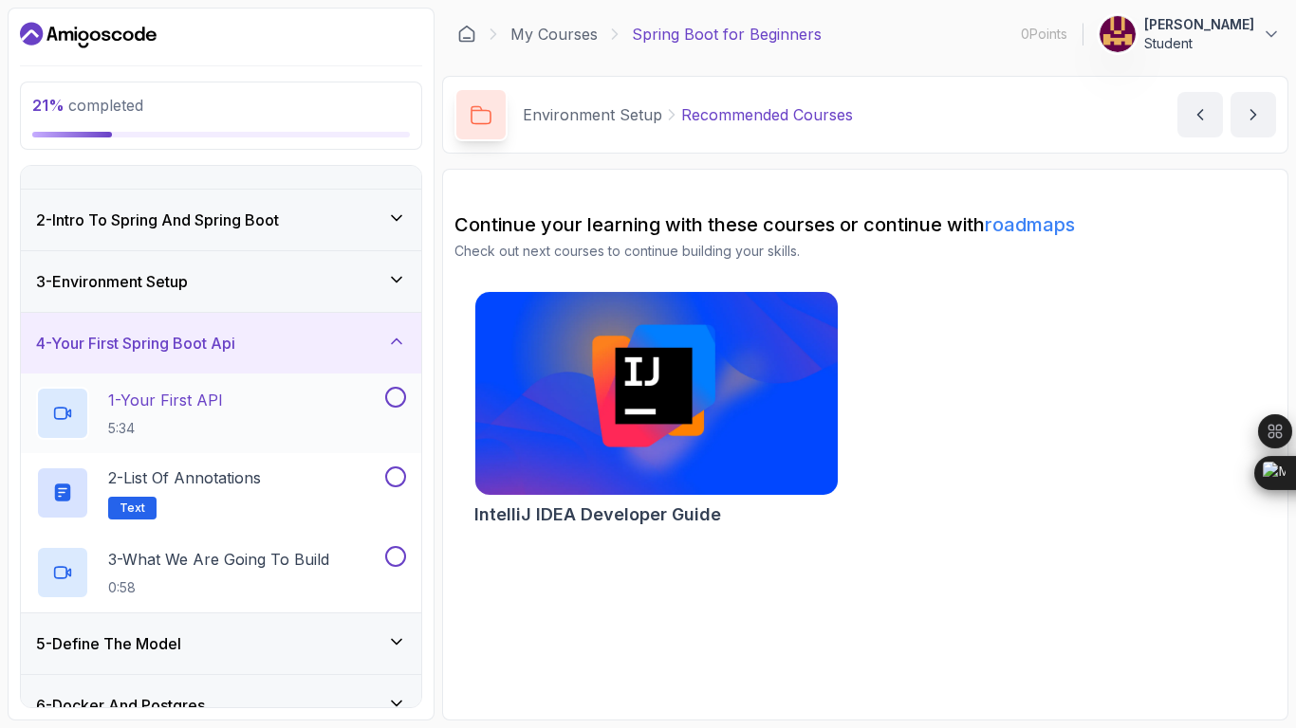
click at [223, 412] on p "1 - Your First API" at bounding box center [165, 400] width 115 height 23
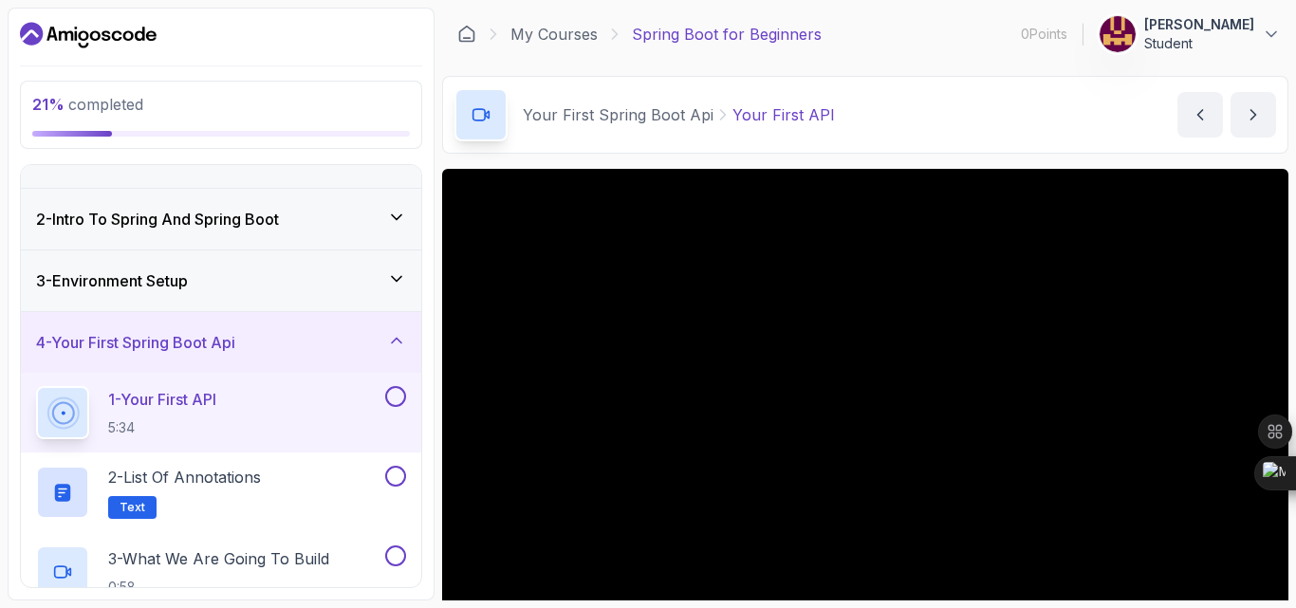
click at [1295, 573] on section "21 % completed 1 - Intro 2 - Intro To Spring And Spring Boot 3 - Environment Se…" at bounding box center [648, 304] width 1296 height 608
click at [1096, 106] on div "Your First Spring Boot Api Your First API Your First API by [PERSON_NAME]" at bounding box center [865, 115] width 846 height 78
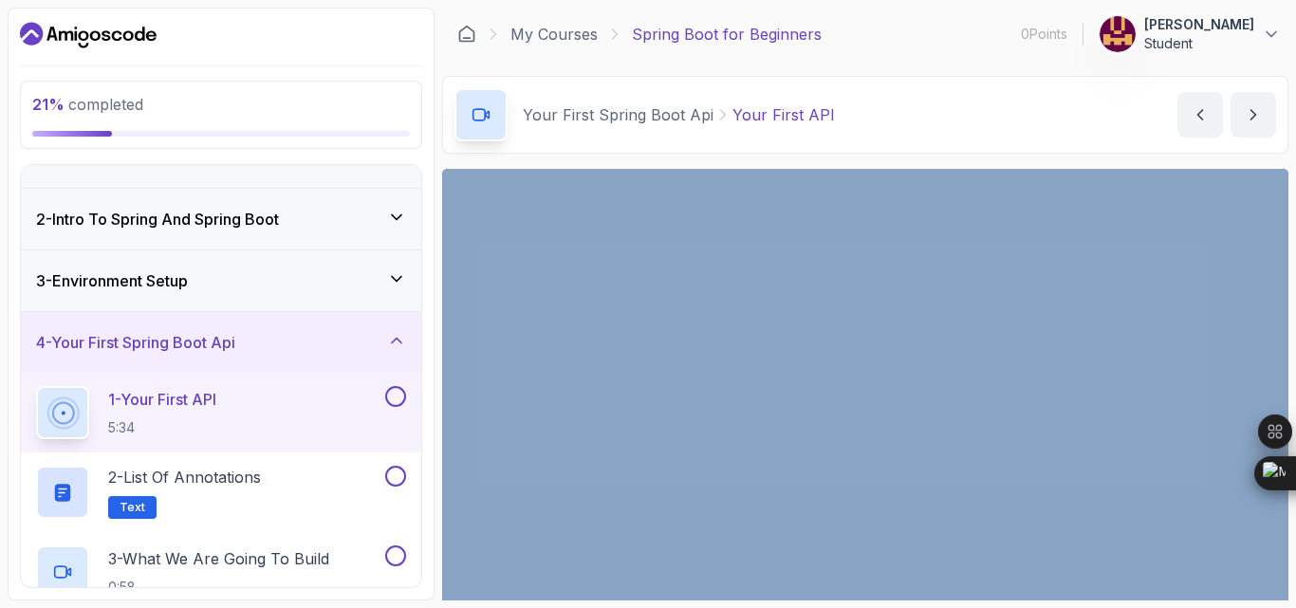
click at [1013, 129] on div "Your First Spring Boot Api Your First API Your First API by [PERSON_NAME]" at bounding box center [865, 115] width 846 height 78
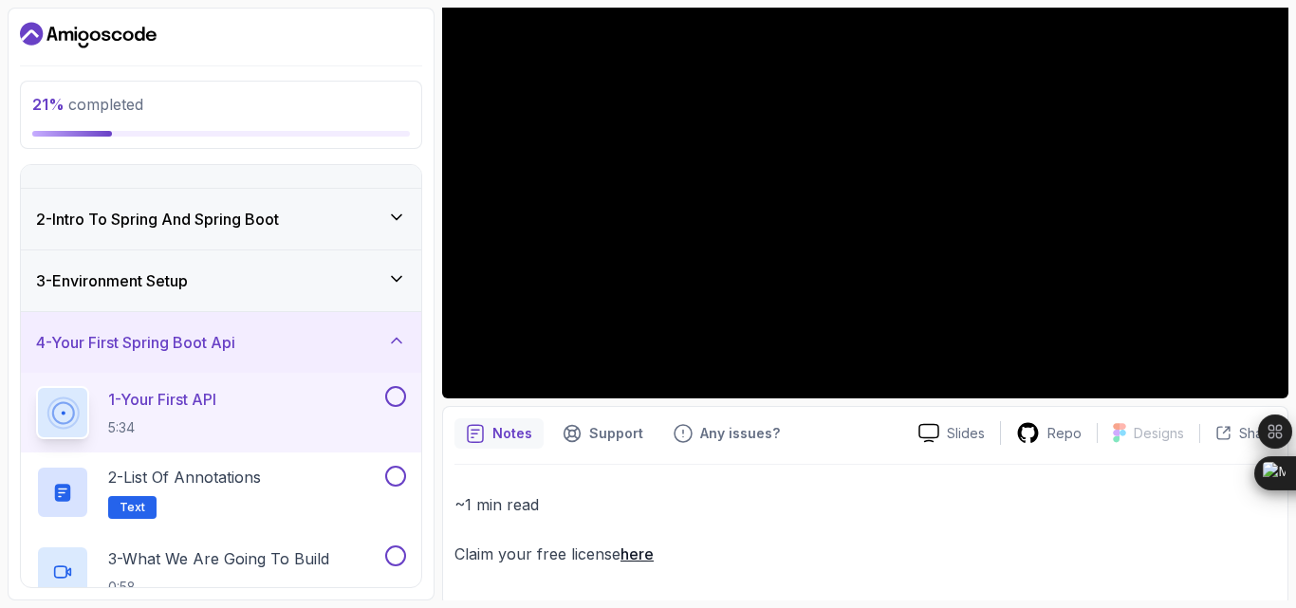
scroll to position [367, 0]
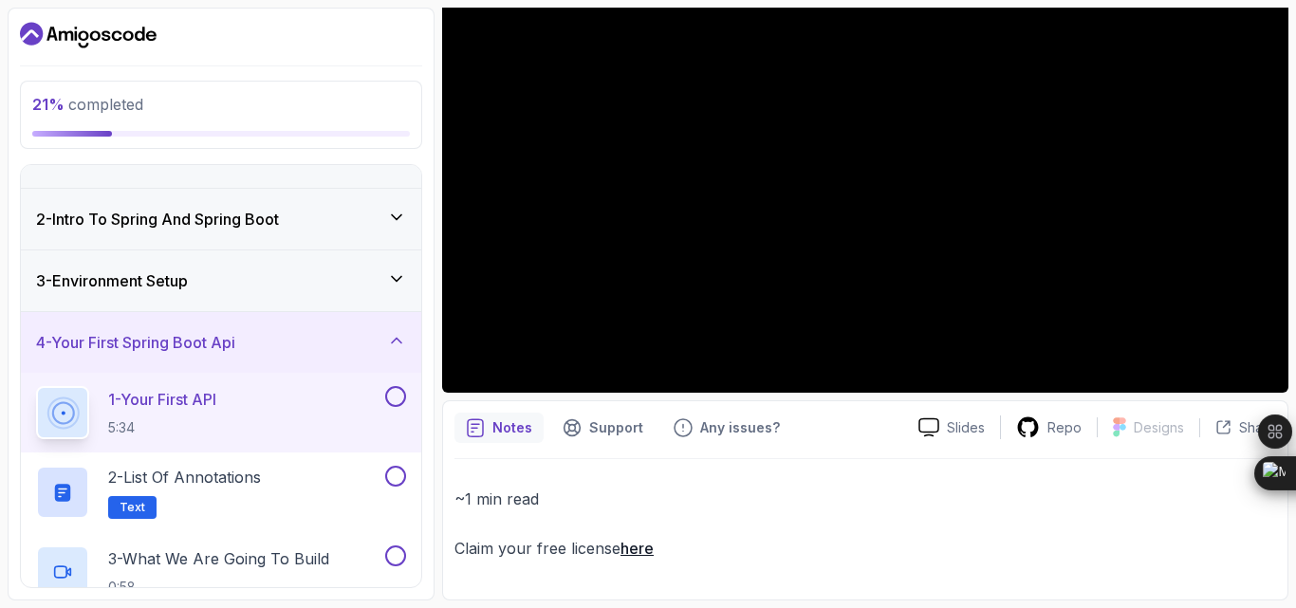
click at [1295, 246] on section "21 % completed 1 - Intro 2 - Intro To Spring And Spring Boot 3 - Environment Se…" at bounding box center [648, 304] width 1296 height 608
click at [365, 50] on div at bounding box center [221, 35] width 402 height 30
click at [245, 137] on div "21 % completed" at bounding box center [220, 115] width 377 height 44
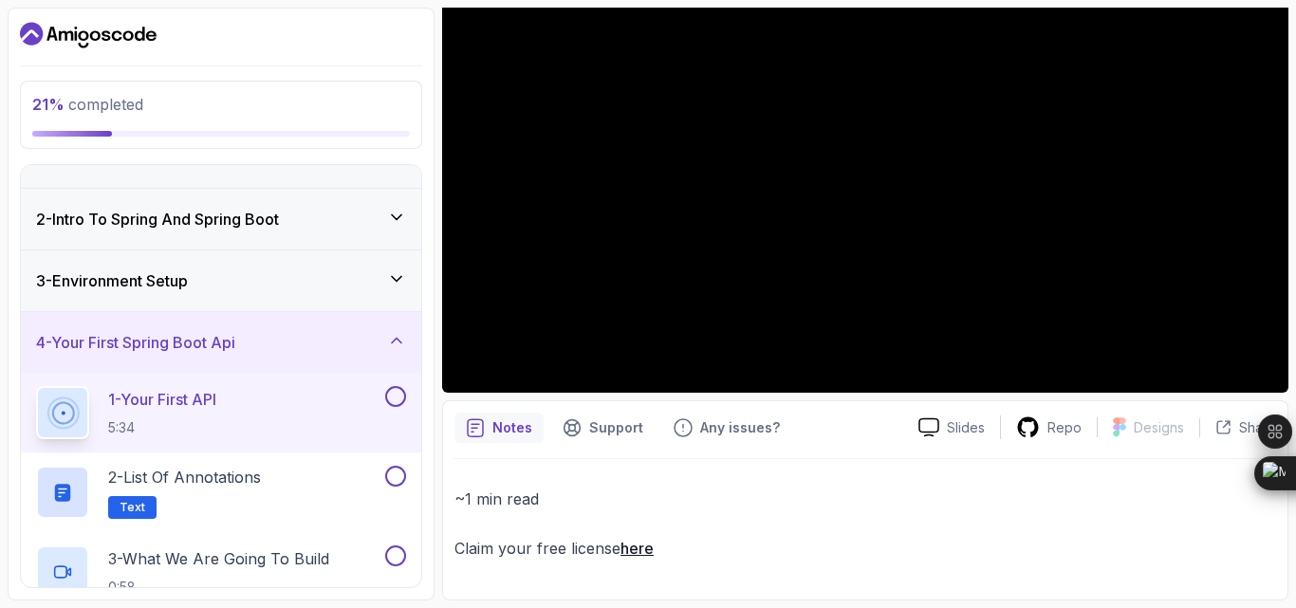
click at [388, 407] on button at bounding box center [395, 396] width 21 height 21
click at [399, 407] on button at bounding box center [395, 396] width 21 height 21
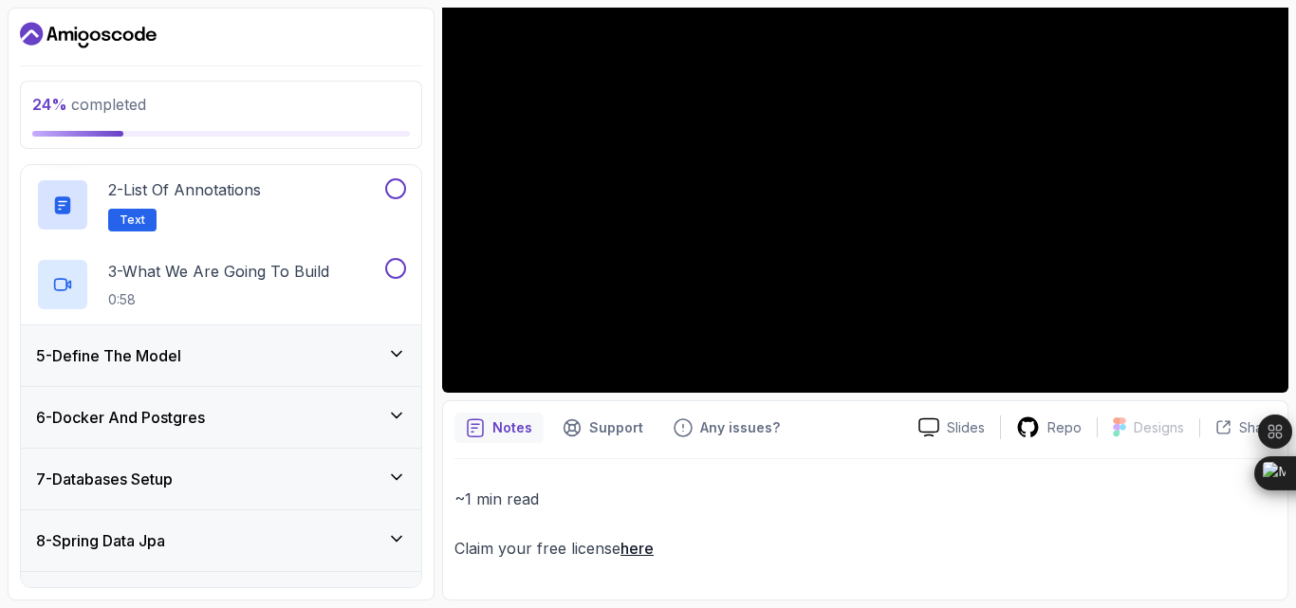
scroll to position [266, 0]
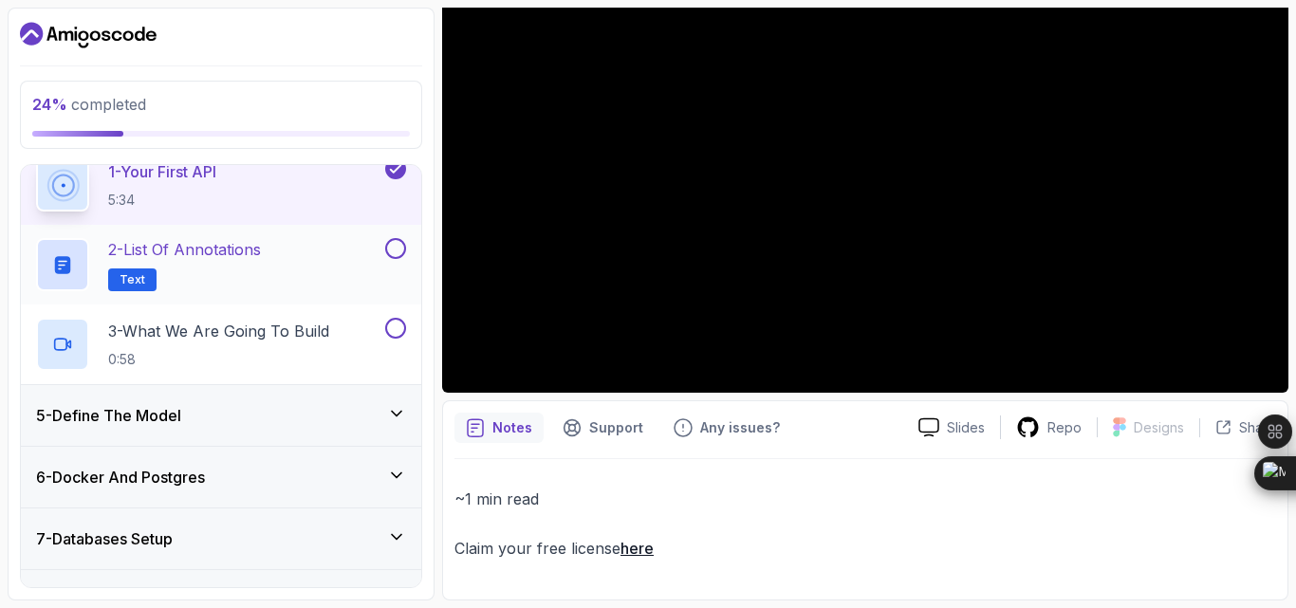
click at [221, 261] on p "2 - List of Annotations" at bounding box center [184, 249] width 153 height 23
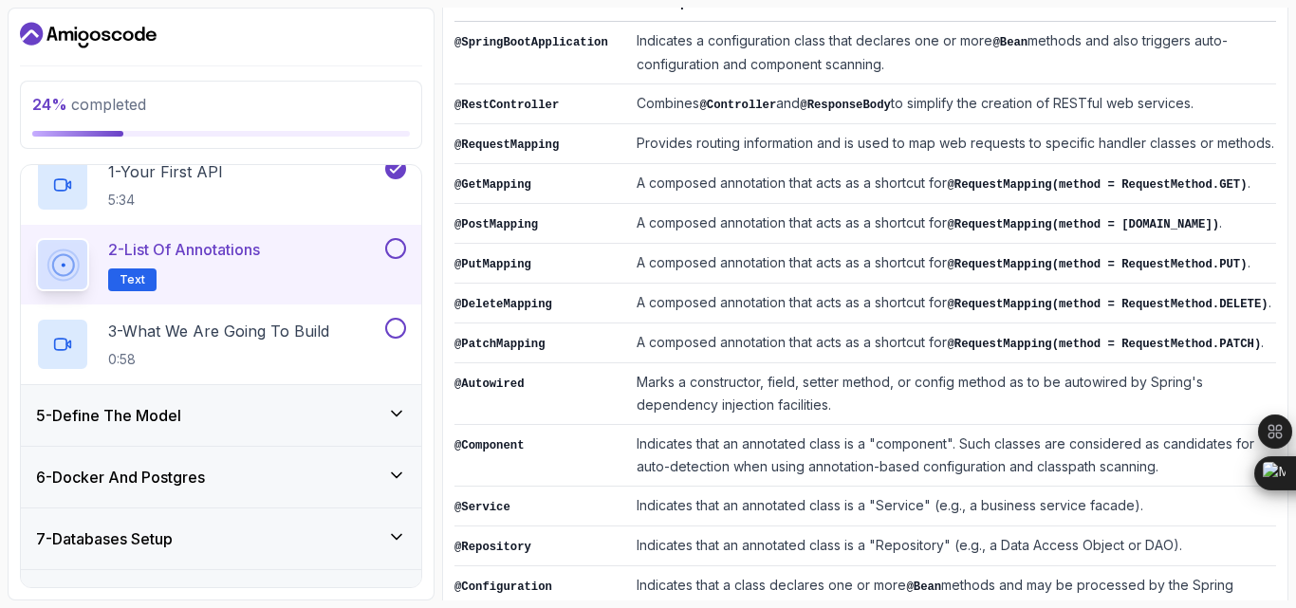
scroll to position [304, 0]
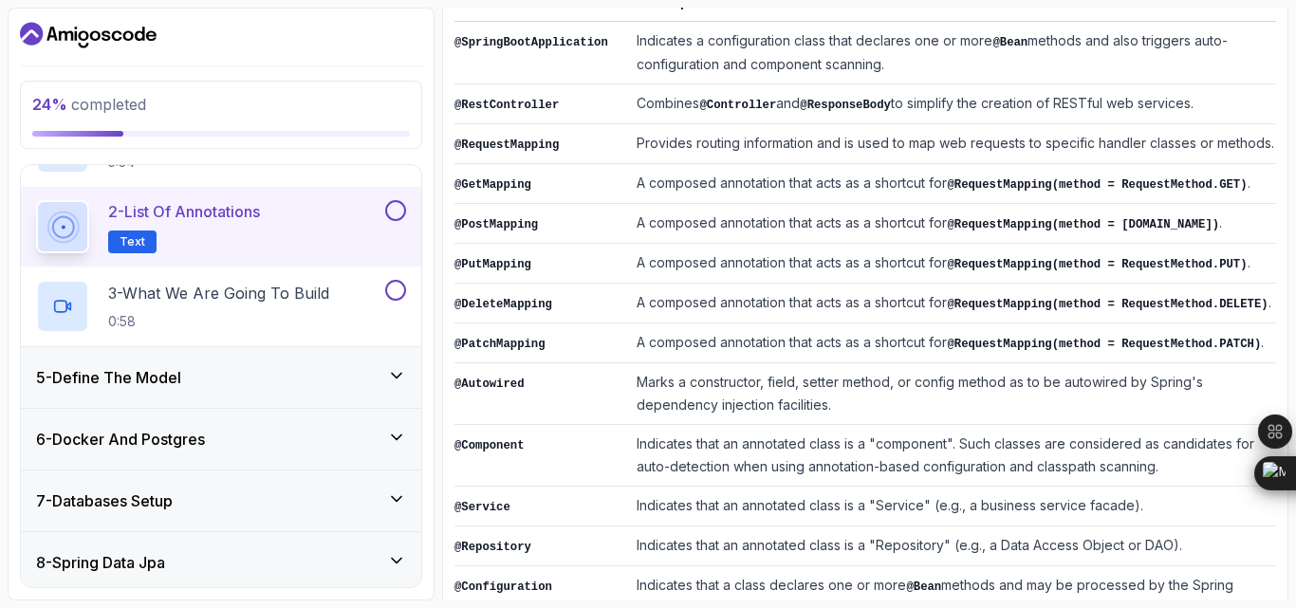
click at [554, 164] on td "@RequestMapping" at bounding box center [541, 144] width 175 height 40
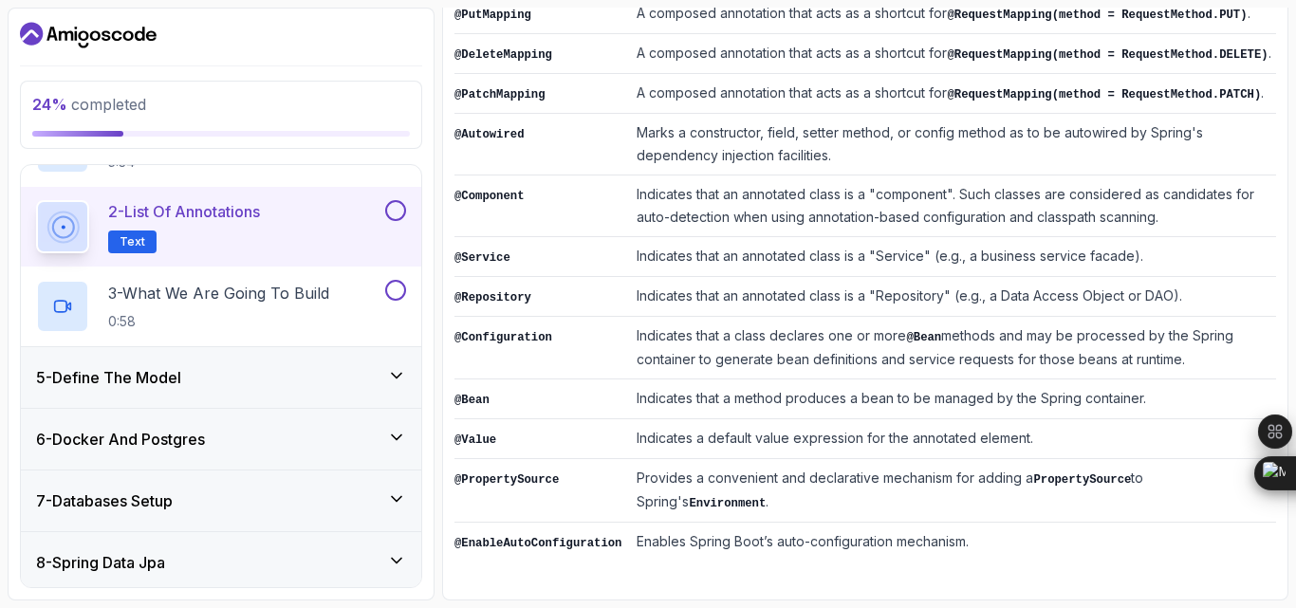
scroll to position [1263, 0]
click at [385, 221] on button at bounding box center [395, 210] width 21 height 21
click at [389, 220] on icon at bounding box center [395, 210] width 17 height 19
click at [381, 221] on div at bounding box center [393, 210] width 25 height 21
click at [386, 221] on button at bounding box center [395, 210] width 21 height 21
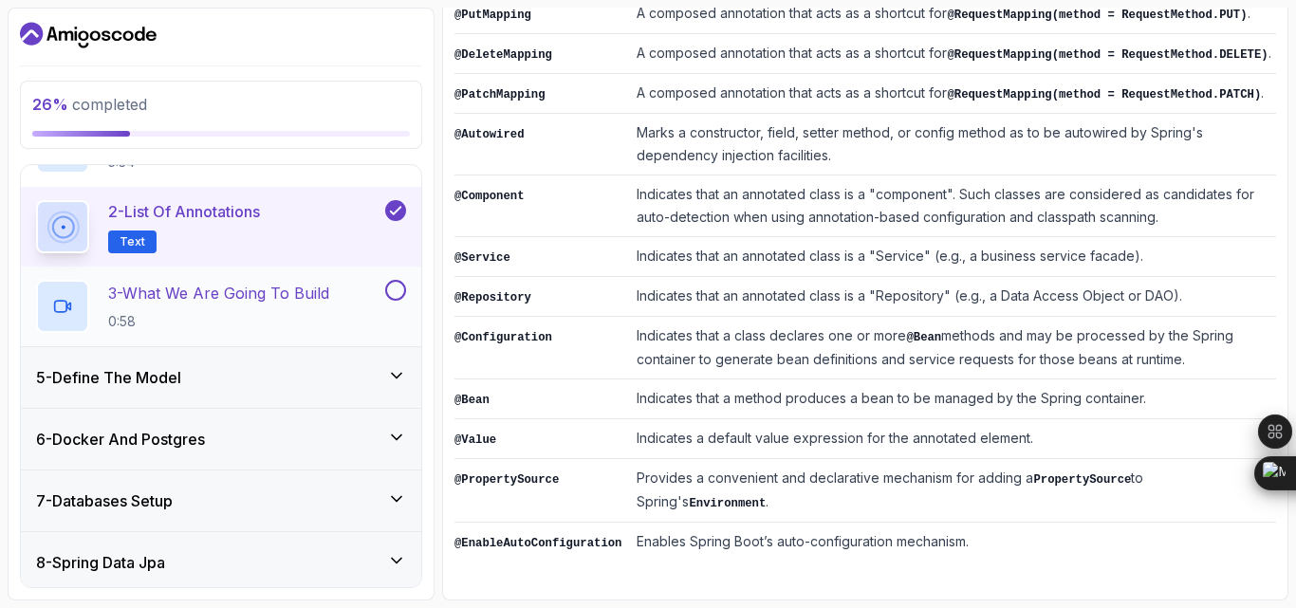
click at [288, 304] on p "3 - What We Are Going To Build" at bounding box center [218, 293] width 221 height 23
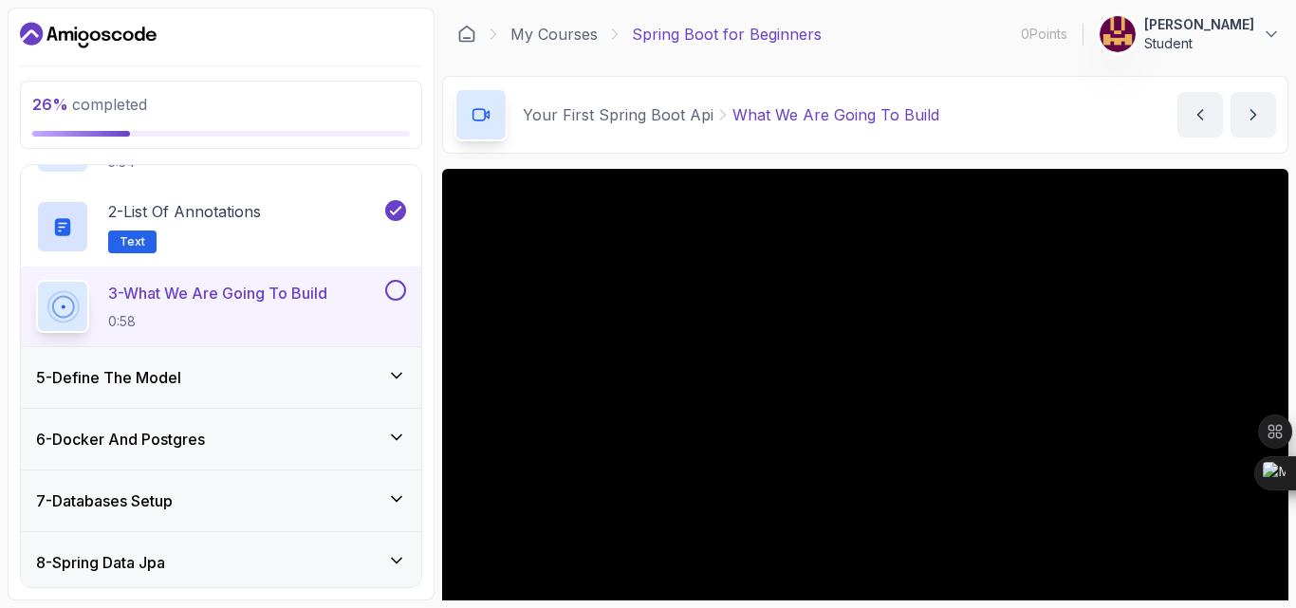
click at [919, 61] on div "My Courses Spring Boot for Beginners 0 Points 1 [PERSON_NAME] Student" at bounding box center [865, 34] width 846 height 53
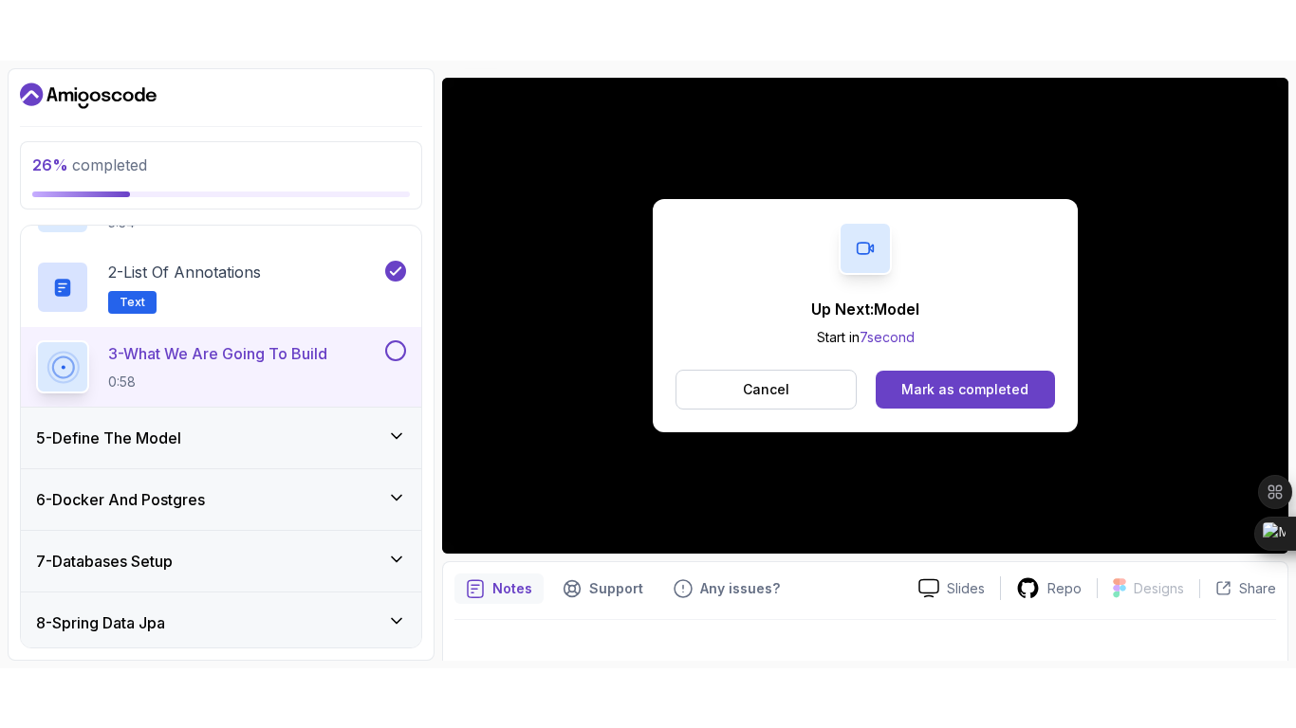
scroll to position [266, 0]
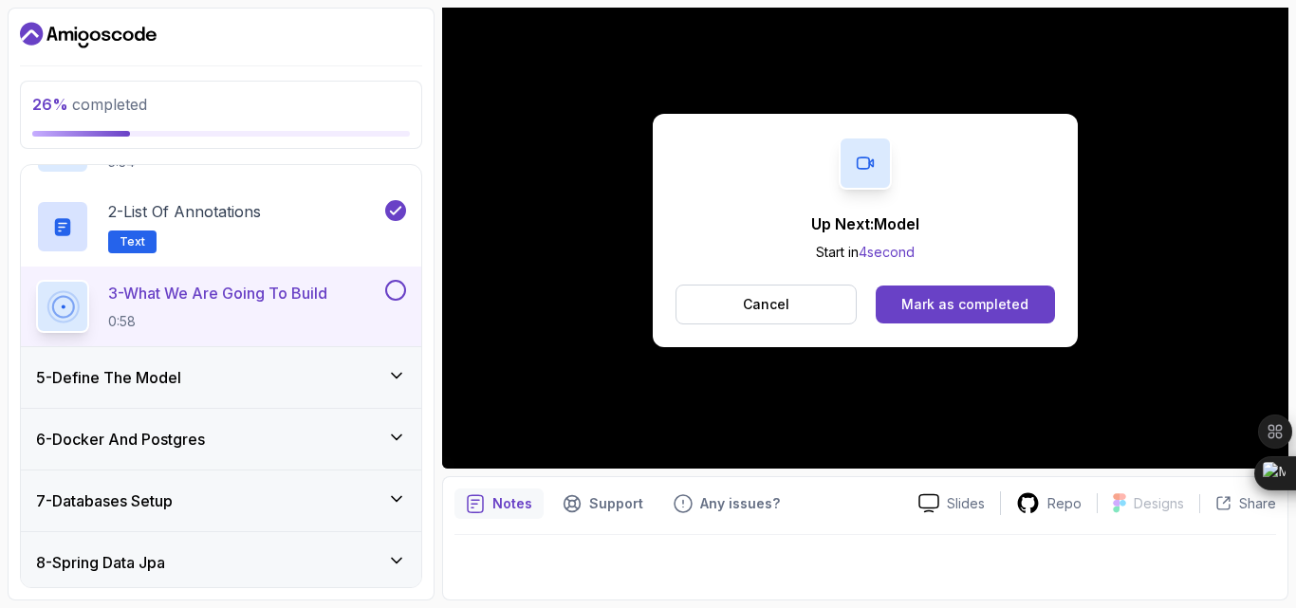
click at [405, 408] on div "5 - Define The Model" at bounding box center [221, 377] width 400 height 61
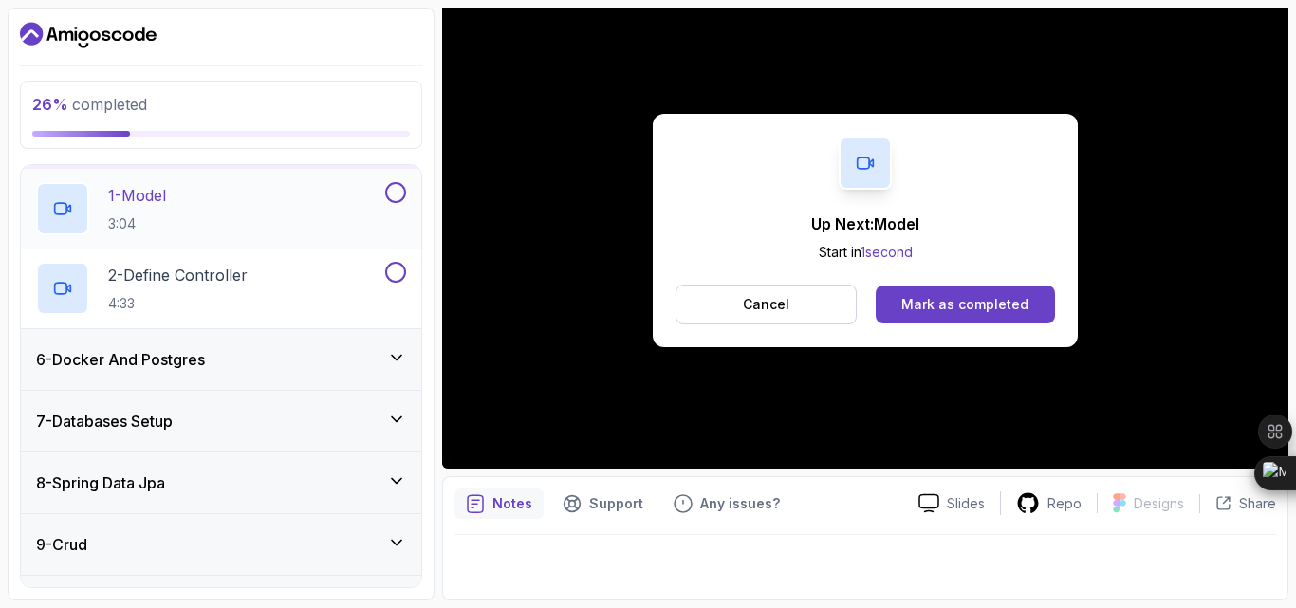
click at [399, 203] on button at bounding box center [395, 192] width 21 height 21
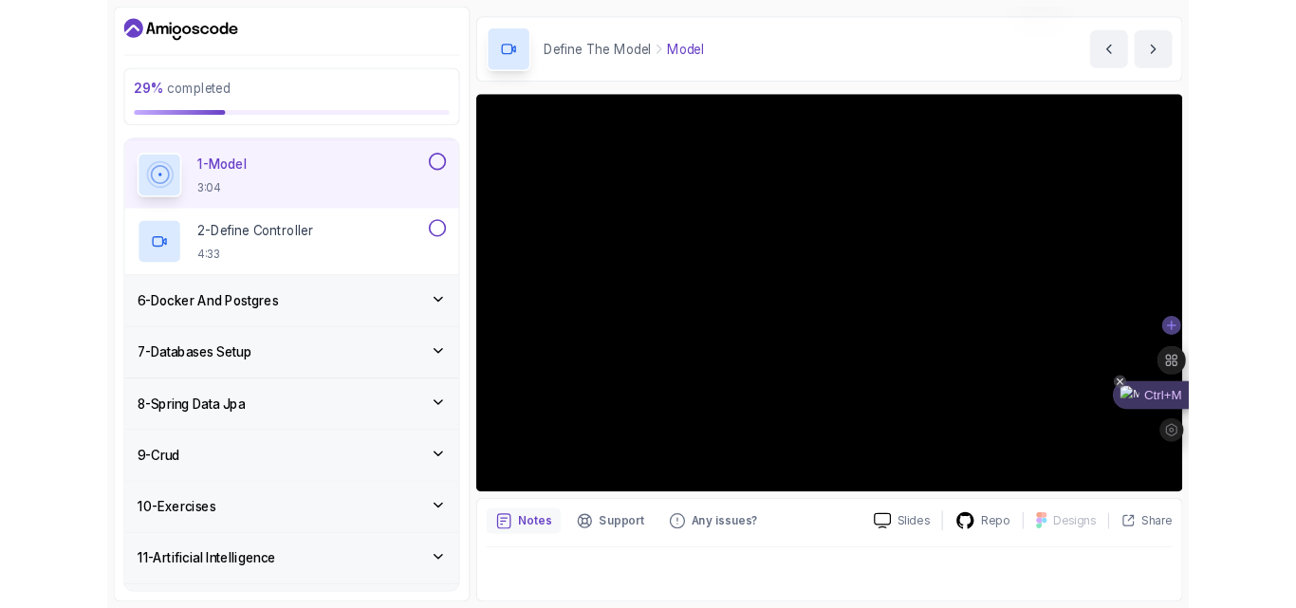
scroll to position [266, 0]
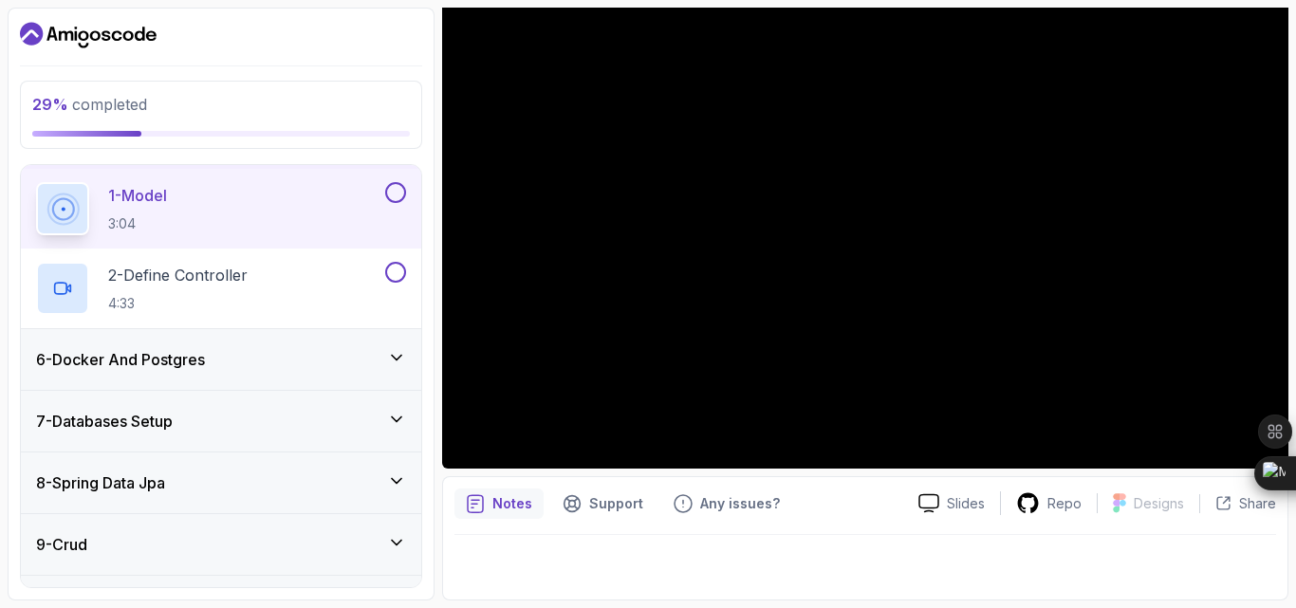
click at [387, 203] on button at bounding box center [395, 192] width 21 height 21
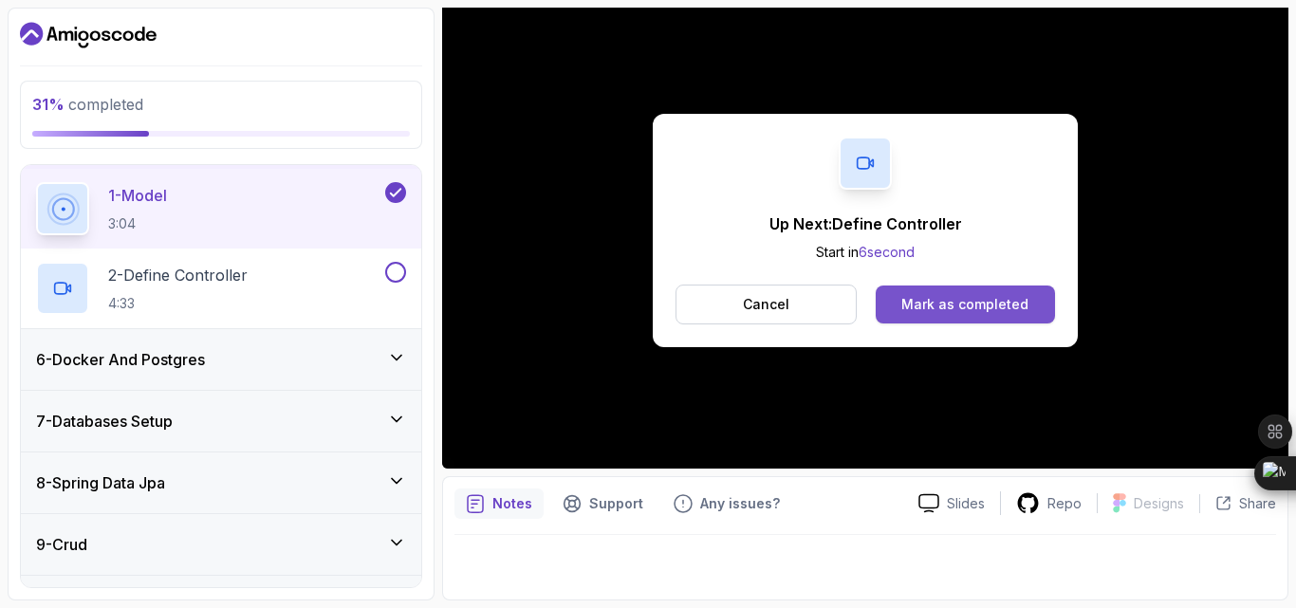
click at [1032, 296] on button "Mark as completed" at bounding box center [964, 304] width 179 height 38
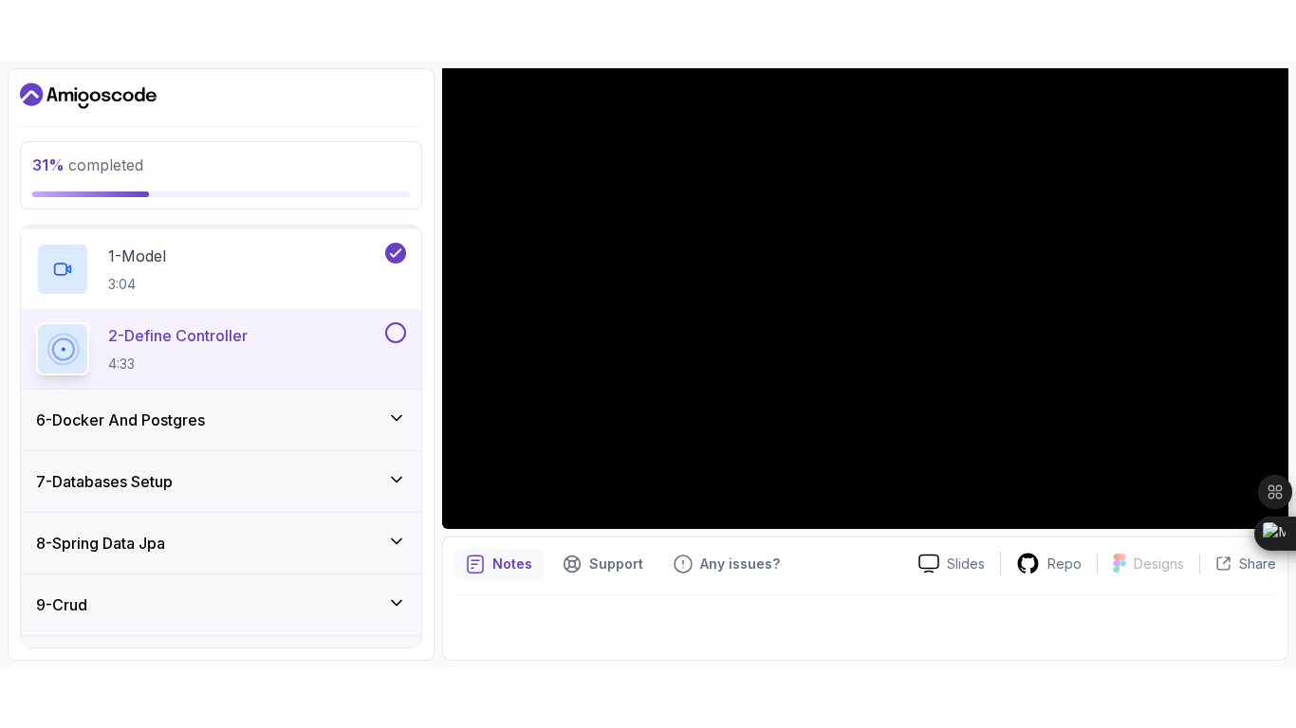
scroll to position [272, 0]
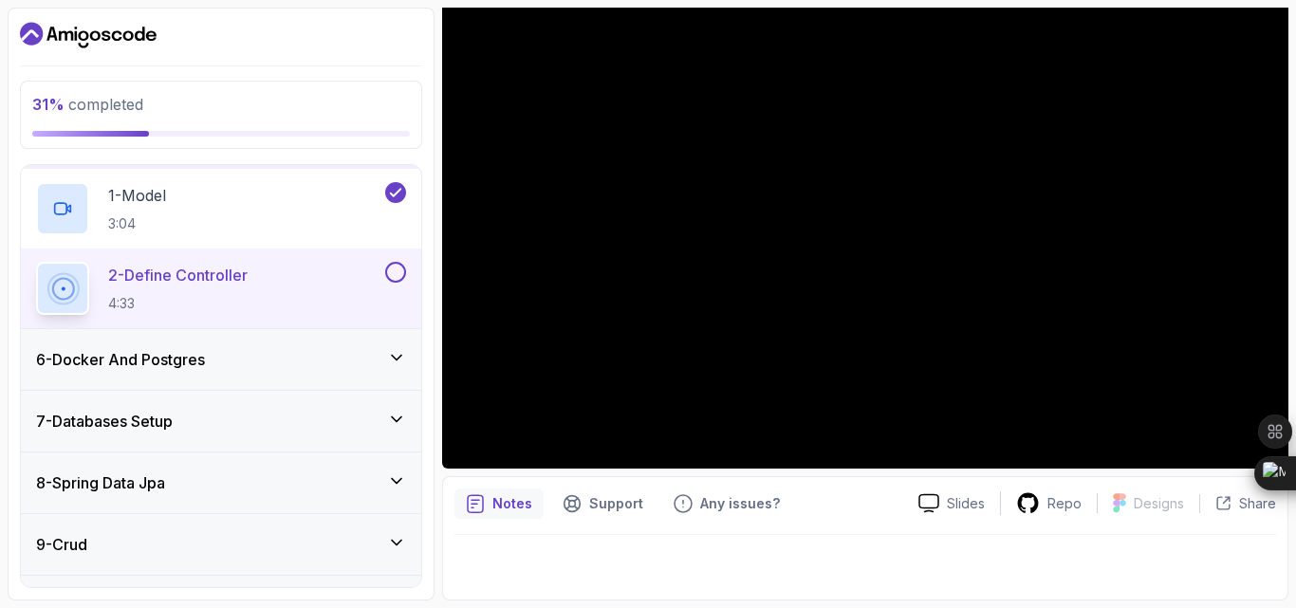
click at [304, 44] on div at bounding box center [221, 35] width 402 height 30
click at [318, 79] on div "31 % completed 1 - Intro 2 - Intro To Spring And Spring Boot 3 - Environment Se…" at bounding box center [221, 304] width 427 height 593
click at [268, 55] on div "31 % completed 1 - Intro 2 - Intro To Spring And Spring Boot 3 - Environment Se…" at bounding box center [221, 304] width 427 height 593
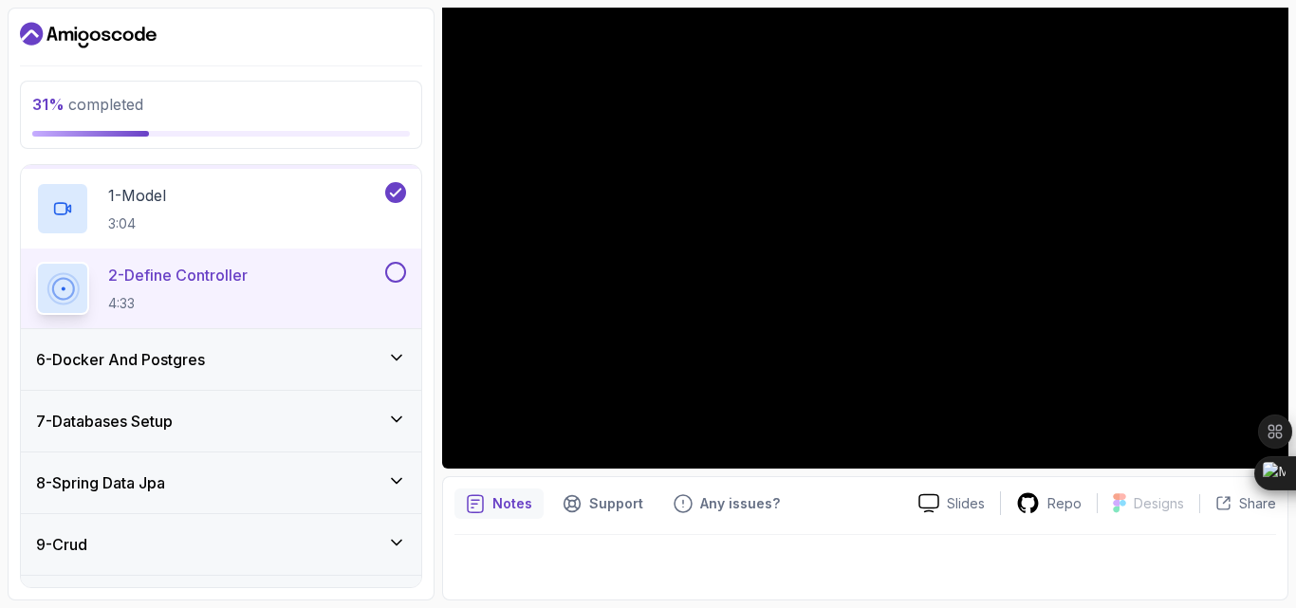
click at [268, 55] on div "31 % completed 1 - Intro 2 - Intro To Spring And Spring Boot 3 - Environment Se…" at bounding box center [221, 304] width 427 height 593
click at [442, 499] on div "31 % completed 1 - Intro 2 - Intro To Spring And Spring Boot 3 - Environment Se…" at bounding box center [648, 304] width 1280 height 593
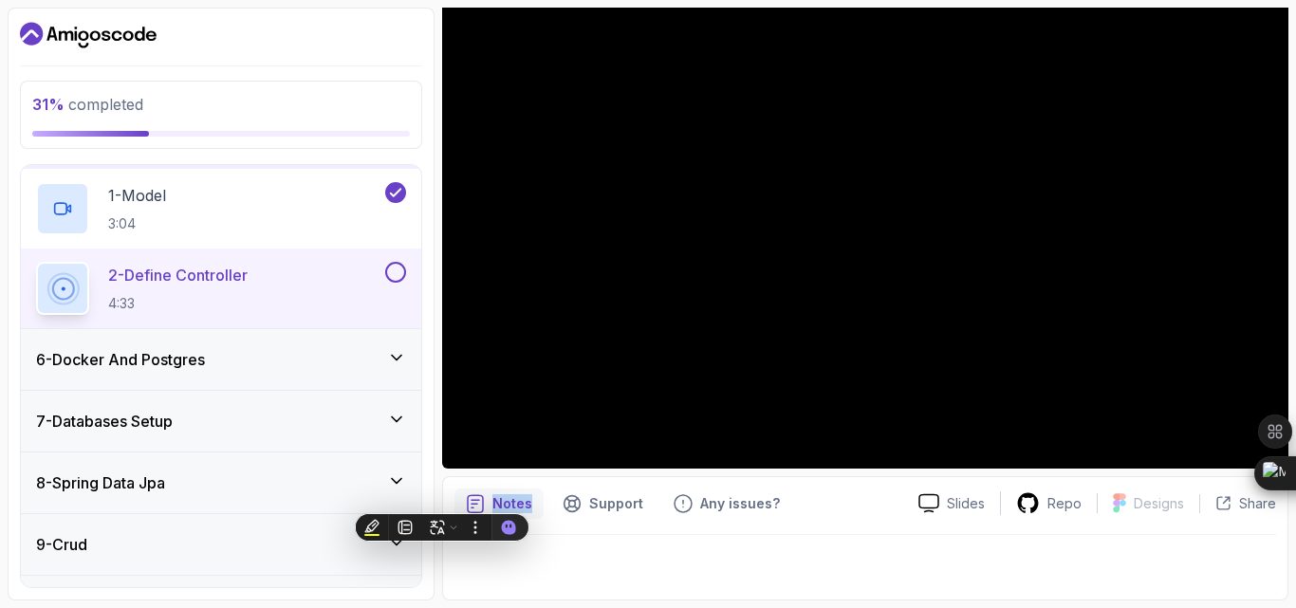
click at [583, 573] on div at bounding box center [864, 561] width 821 height 53
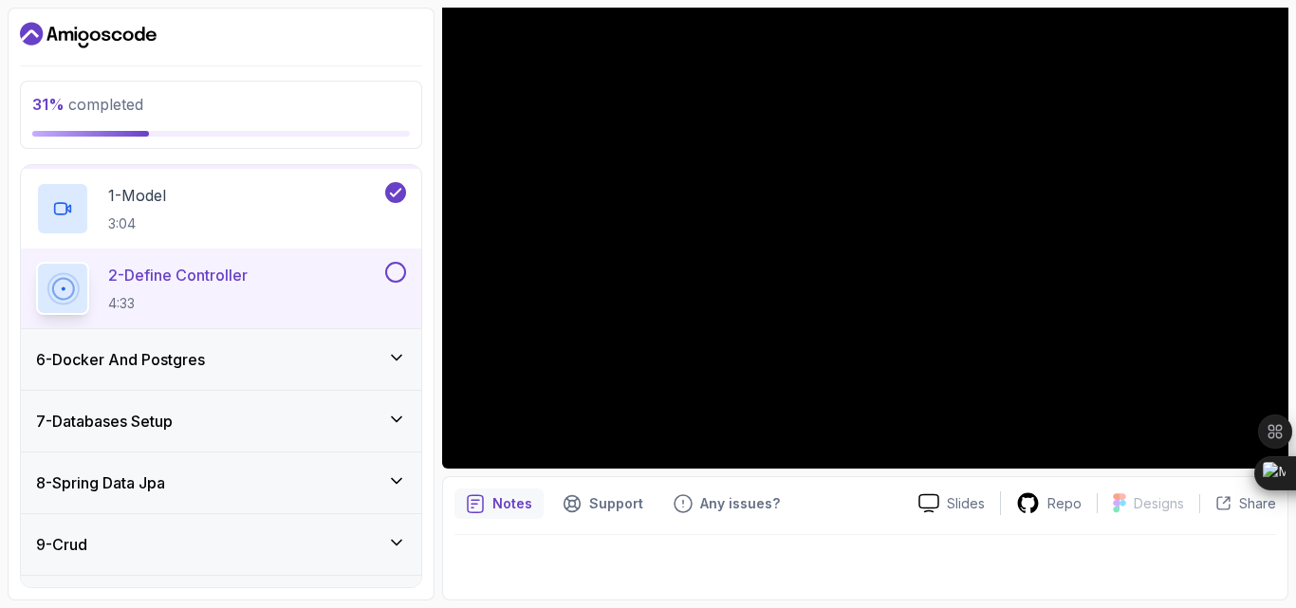
click at [383, 390] on div "6 - Docker And Postgres" at bounding box center [221, 359] width 400 height 61
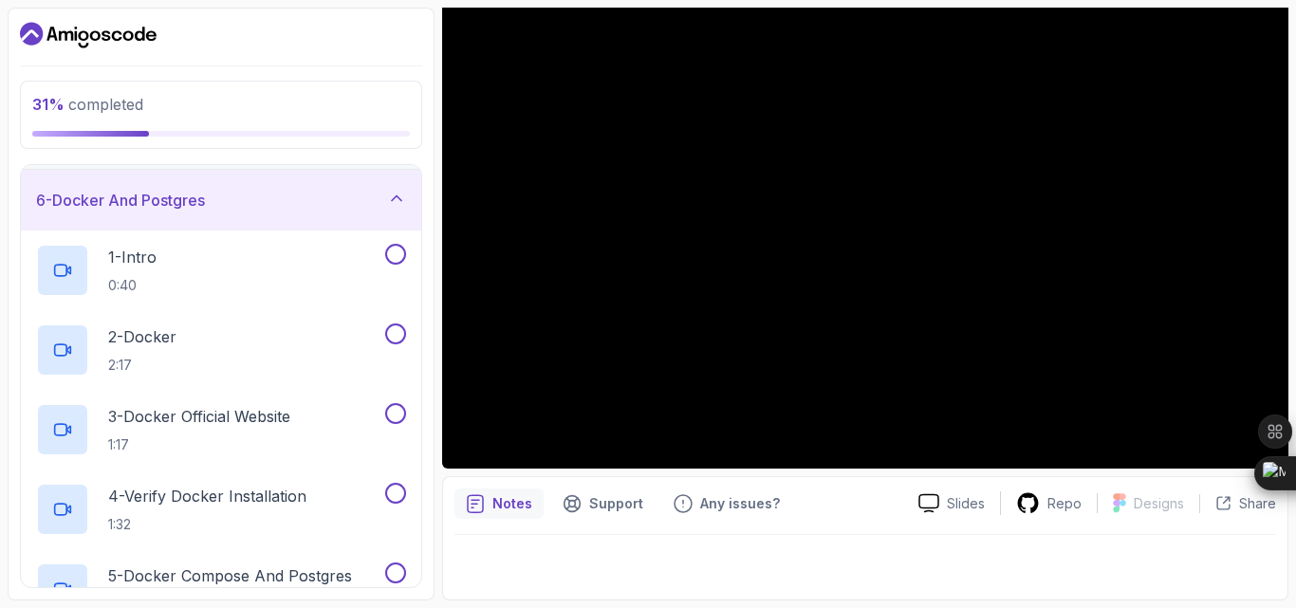
click at [394, 208] on icon at bounding box center [396, 198] width 19 height 19
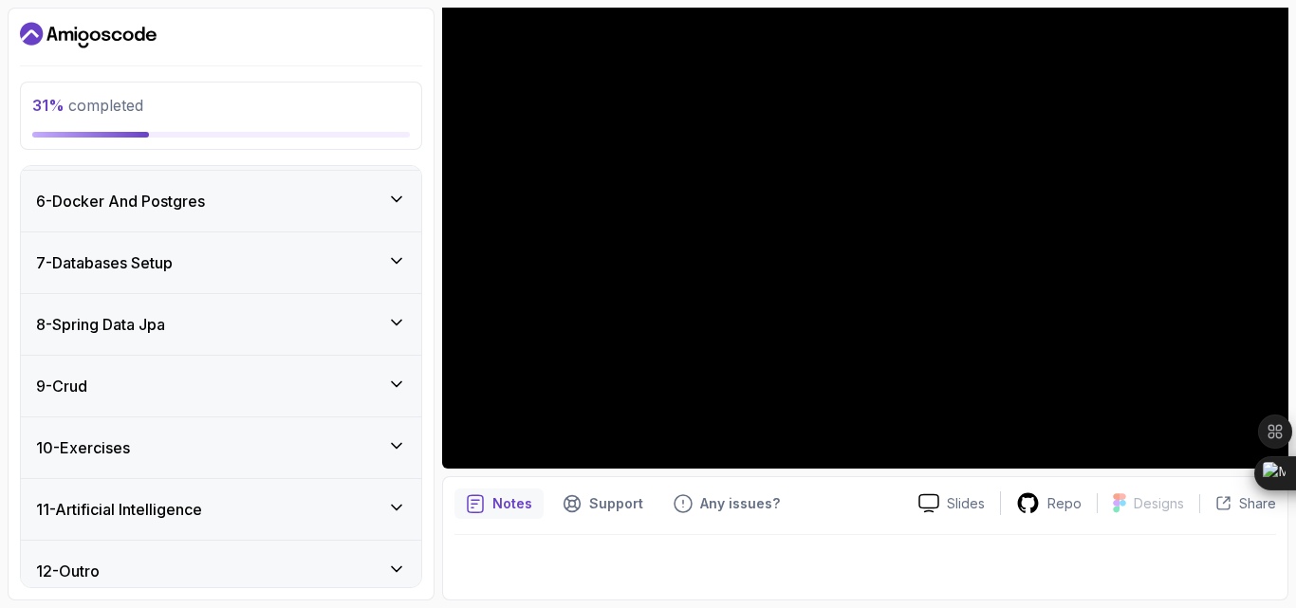
click at [436, 559] on div "31 % completed 1 - Intro 2 - Intro To Spring And Spring Boot 3 - Environment Se…" at bounding box center [648, 304] width 1280 height 593
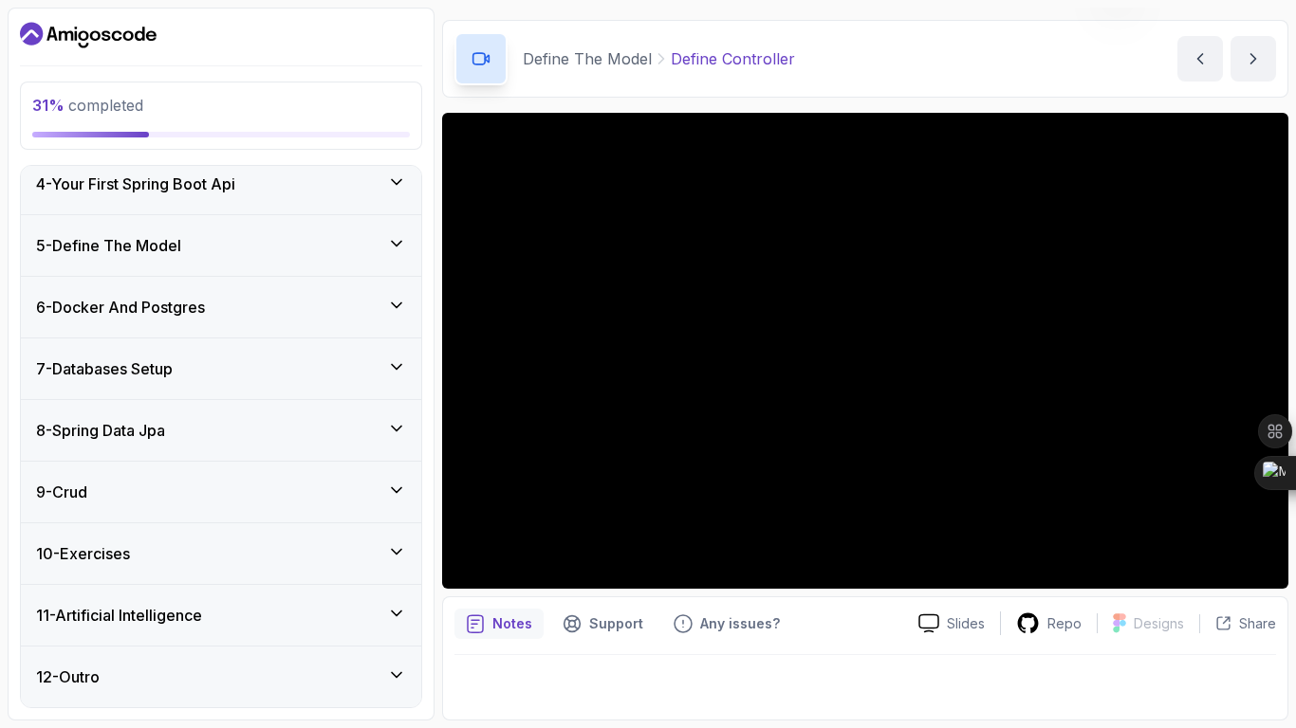
scroll to position [270, 0]
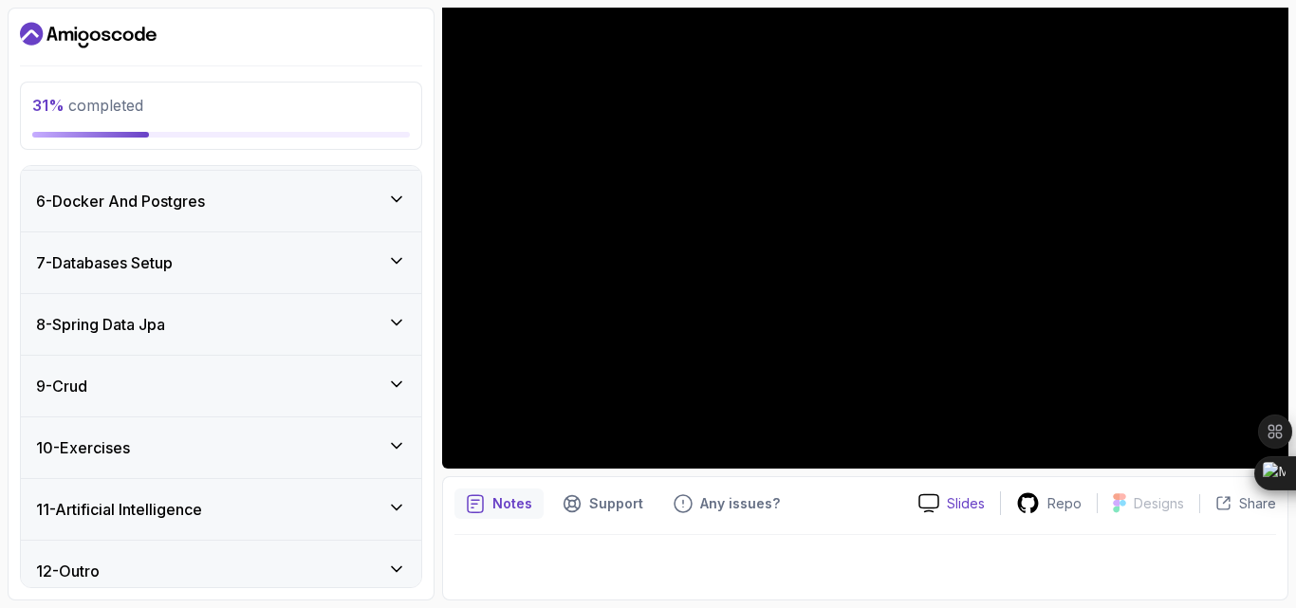
click at [947, 494] on p "Slides" at bounding box center [966, 503] width 38 height 19
